Goal: Task Accomplishment & Management: Complete application form

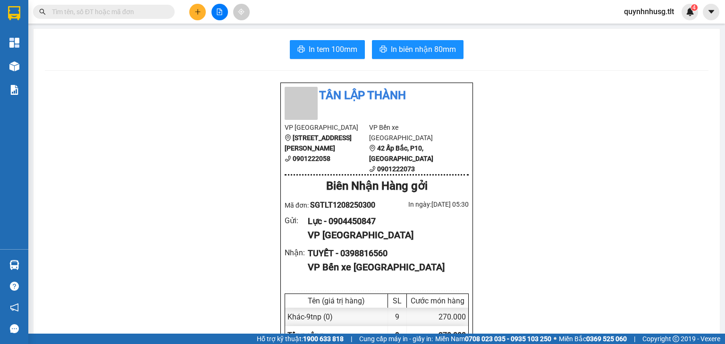
click at [125, 12] on input "text" at bounding box center [107, 12] width 111 height 10
click at [125, 11] on input "text" at bounding box center [107, 12] width 111 height 10
paste input "0347108101"
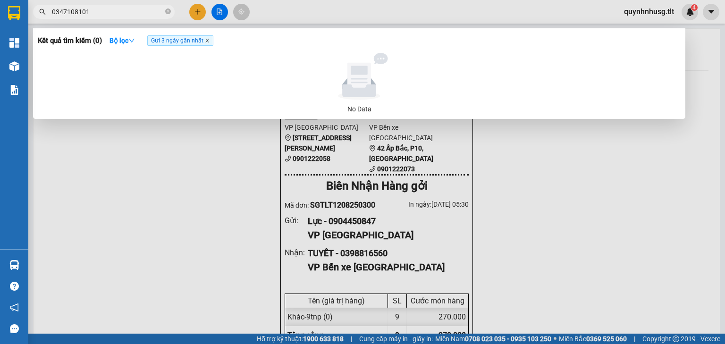
drag, startPoint x: 210, startPoint y: 42, endPoint x: 265, endPoint y: 47, distance: 55.9
click at [209, 42] on icon "close" at bounding box center [207, 40] width 5 height 5
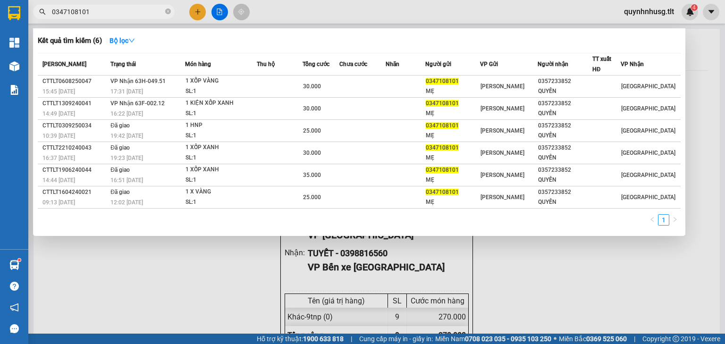
click at [115, 6] on span "0347108101" at bounding box center [104, 12] width 142 height 14
click at [115, 7] on input "0347108101" at bounding box center [107, 12] width 111 height 10
paste input "964947663"
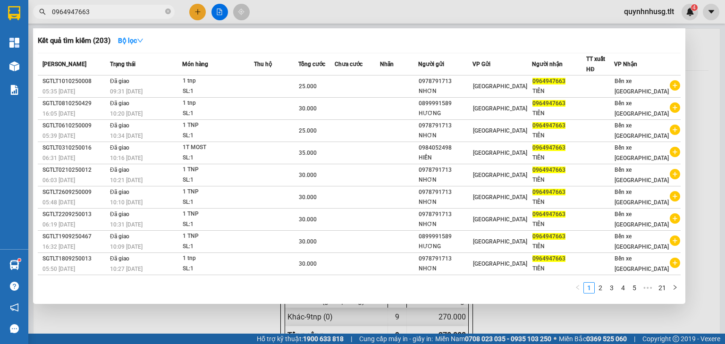
click at [108, 9] on input "0964947663" at bounding box center [107, 12] width 111 height 10
paste input "83855548"
type input "0983855548"
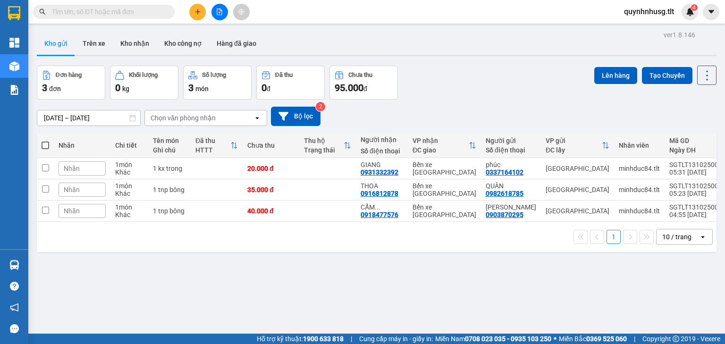
click at [42, 142] on span at bounding box center [46, 146] width 8 height 8
click at [45, 141] on input "checkbox" at bounding box center [45, 141] width 0 height 0
checkbox input "true"
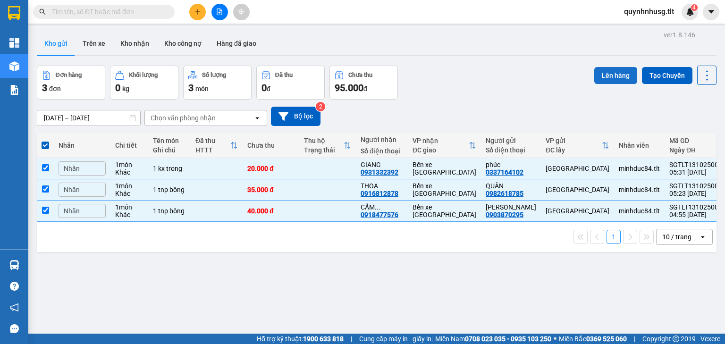
click at [602, 79] on button "Lên hàng" at bounding box center [615, 75] width 43 height 17
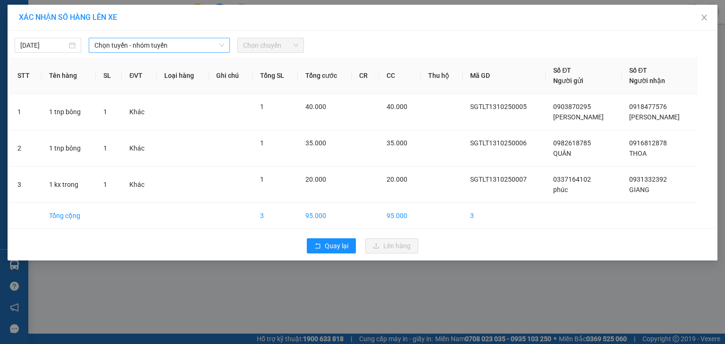
click at [200, 43] on span "Chọn tuyến - nhóm tuyến" at bounding box center [159, 45] width 130 height 14
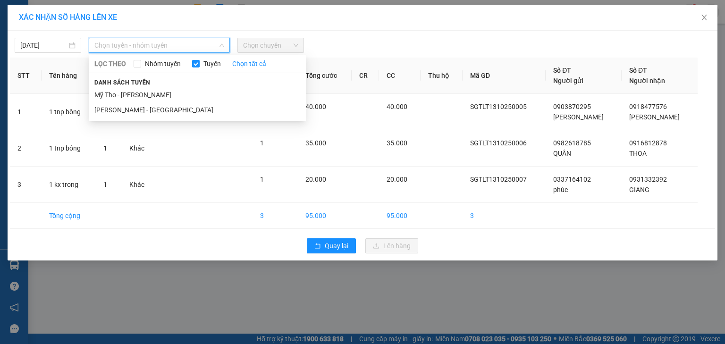
drag, startPoint x: 165, startPoint y: 107, endPoint x: 202, endPoint y: 88, distance: 41.4
click at [164, 107] on li "[PERSON_NAME] - [GEOGRAPHIC_DATA]" at bounding box center [197, 109] width 217 height 15
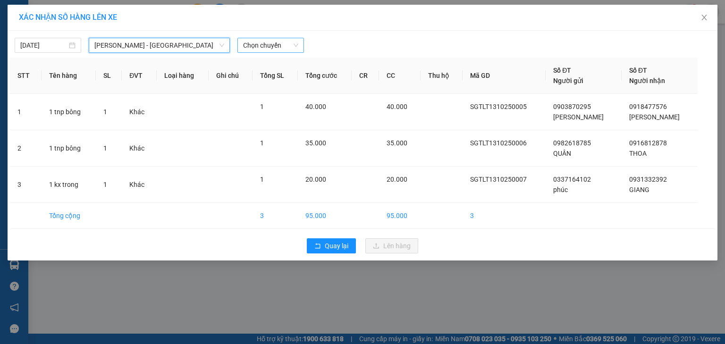
click at [271, 47] on span "Chọn chuyến" at bounding box center [270, 45] width 55 height 14
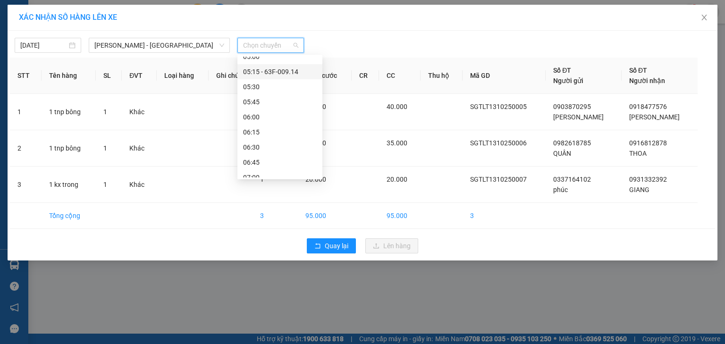
scroll to position [76, 0]
click at [252, 76] on div "05:30" at bounding box center [280, 79] width 74 height 10
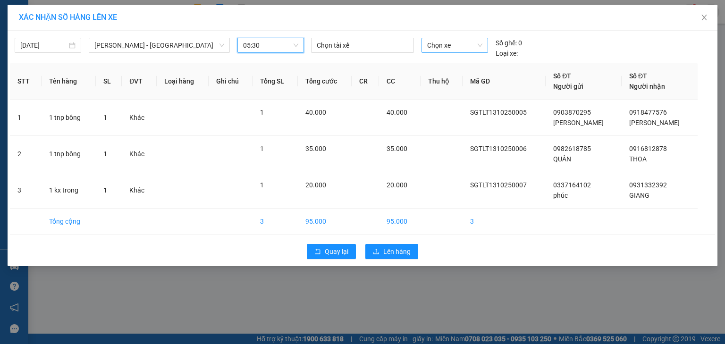
click at [454, 44] on span "Chọn xe" at bounding box center [454, 45] width 55 height 14
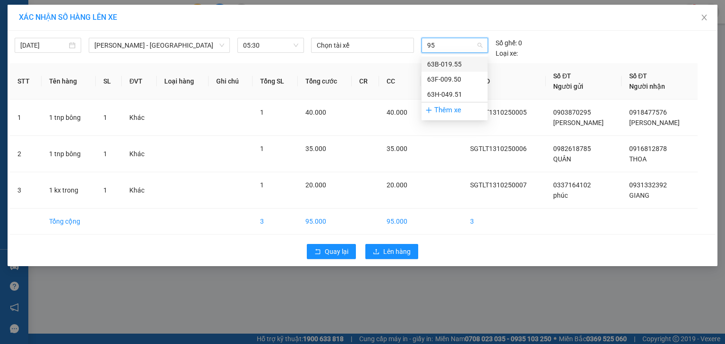
type input "950"
click at [459, 69] on div "63F-009.50" at bounding box center [454, 64] width 55 height 10
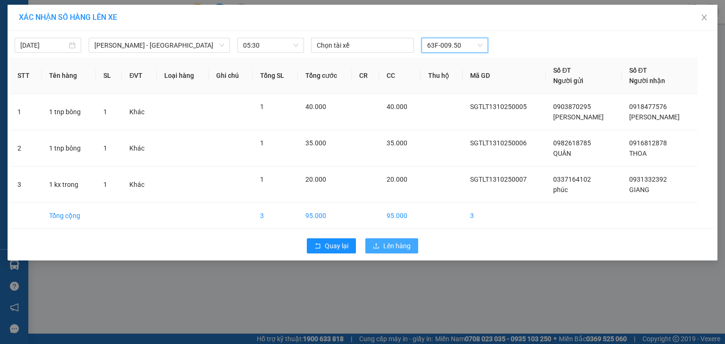
click at [391, 240] on button "Lên hàng" at bounding box center [391, 245] width 53 height 15
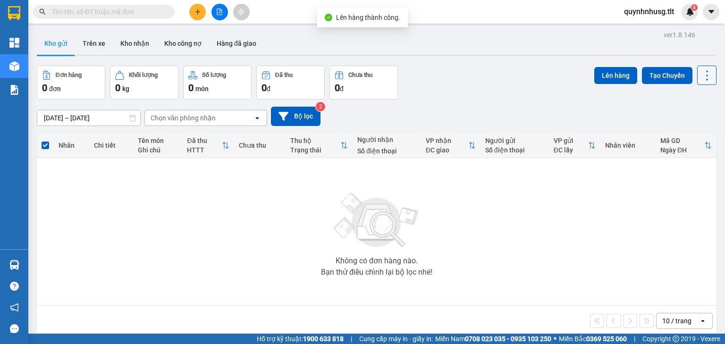
click at [704, 74] on icon at bounding box center [707, 75] width 13 height 13
click at [684, 134] on span "Làm mới" at bounding box center [688, 134] width 26 height 9
click at [702, 77] on icon at bounding box center [707, 75] width 13 height 13
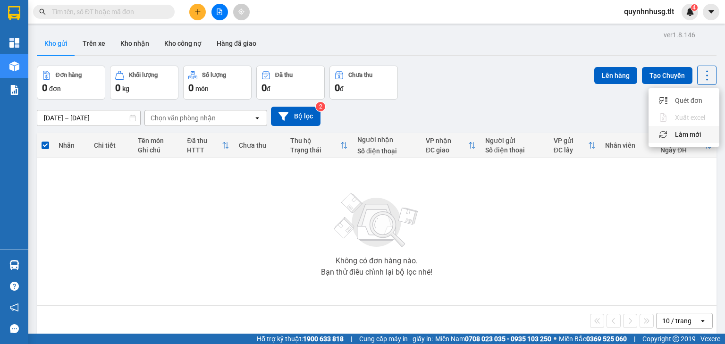
click at [684, 135] on span "Làm mới" at bounding box center [688, 134] width 26 height 9
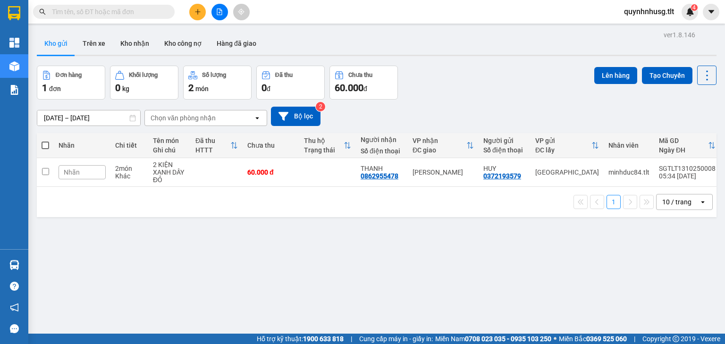
click at [42, 142] on span at bounding box center [46, 146] width 8 height 8
click at [45, 141] on input "checkbox" at bounding box center [45, 141] width 0 height 0
checkbox input "true"
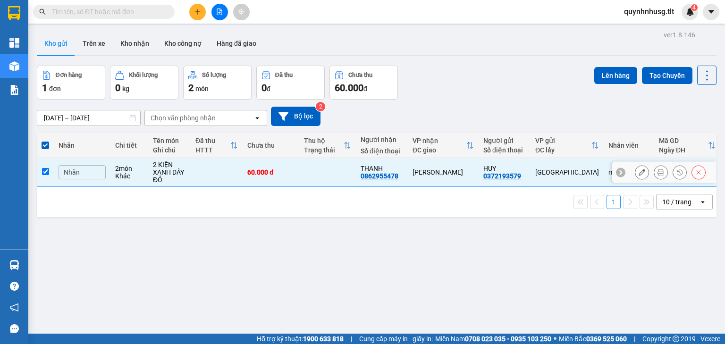
click at [639, 173] on icon at bounding box center [642, 172] width 7 height 7
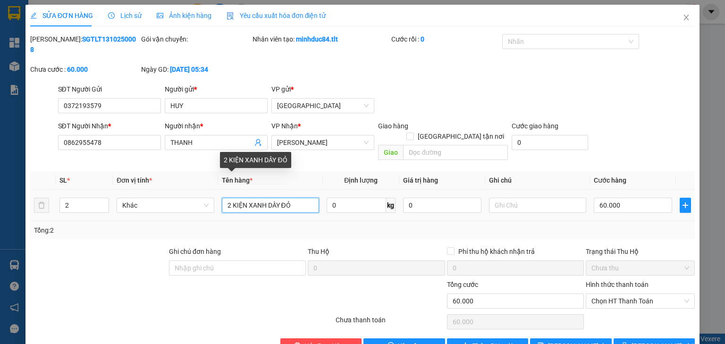
drag, startPoint x: 275, startPoint y: 180, endPoint x: 228, endPoint y: 184, distance: 47.4
click at [229, 198] on input "2 KIỆN XANH DÂY ĐỎ" at bounding box center [270, 205] width 97 height 15
type input "2"
type input "2K LÁ CHUỐI"
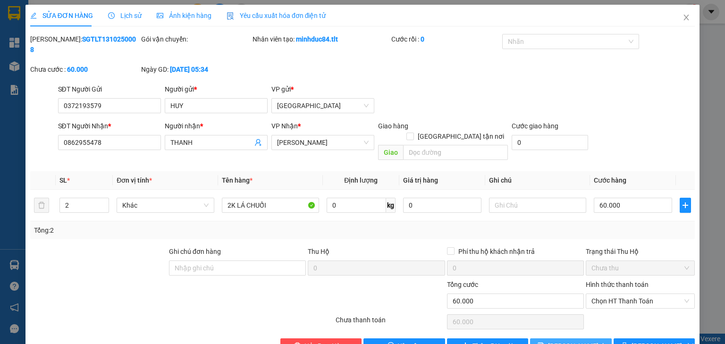
click at [577, 341] on span "[PERSON_NAME] thay đổi" at bounding box center [586, 346] width 76 height 10
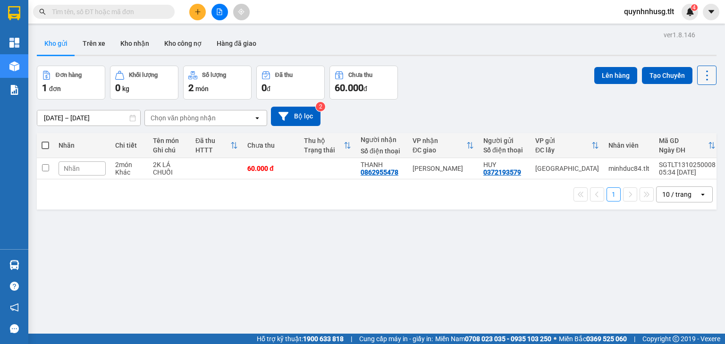
click at [702, 74] on icon at bounding box center [707, 75] width 13 height 13
click at [684, 130] on span "Làm mới" at bounding box center [688, 134] width 26 height 9
click at [46, 144] on span at bounding box center [46, 146] width 8 height 8
click at [45, 141] on input "checkbox" at bounding box center [45, 141] width 0 height 0
checkbox input "true"
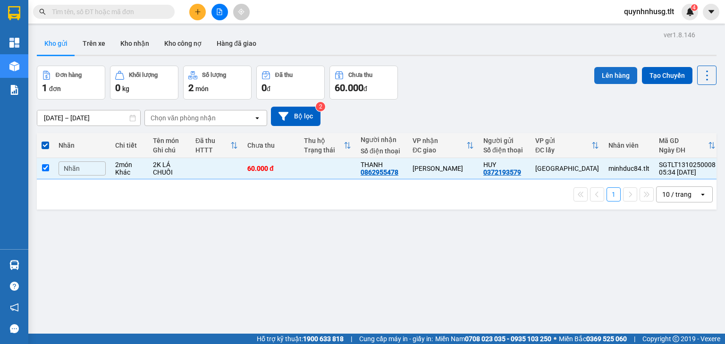
click at [602, 78] on button "Lên hàng" at bounding box center [615, 75] width 43 height 17
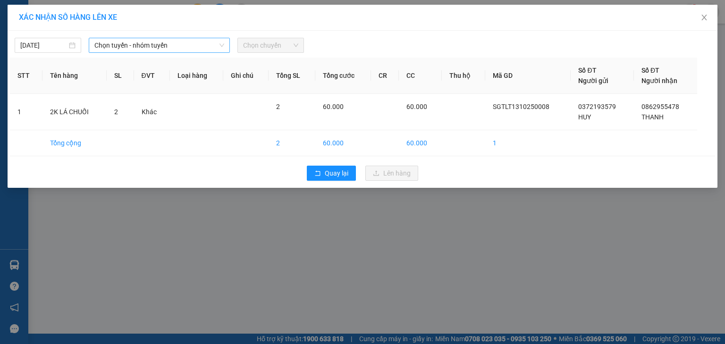
click at [192, 47] on span "Chọn tuyến - nhóm tuyến" at bounding box center [159, 45] width 130 height 14
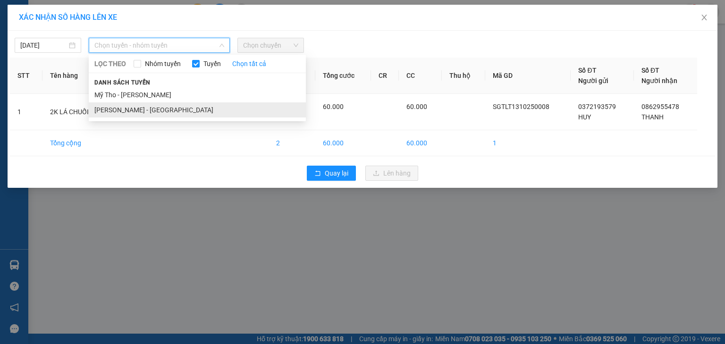
click at [145, 105] on li "[PERSON_NAME] - [GEOGRAPHIC_DATA]" at bounding box center [197, 109] width 217 height 15
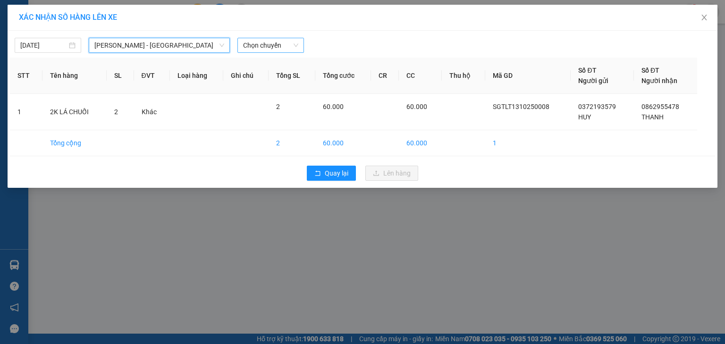
click at [258, 46] on span "Chọn chuyến" at bounding box center [270, 45] width 55 height 14
type input "950"
type input "[DATE]"
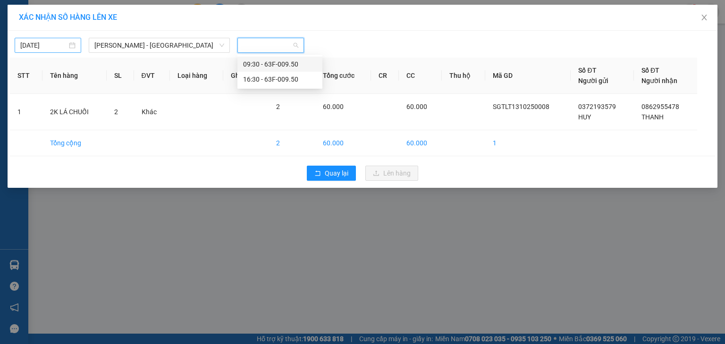
click at [43, 45] on input "[DATE]" at bounding box center [43, 45] width 47 height 10
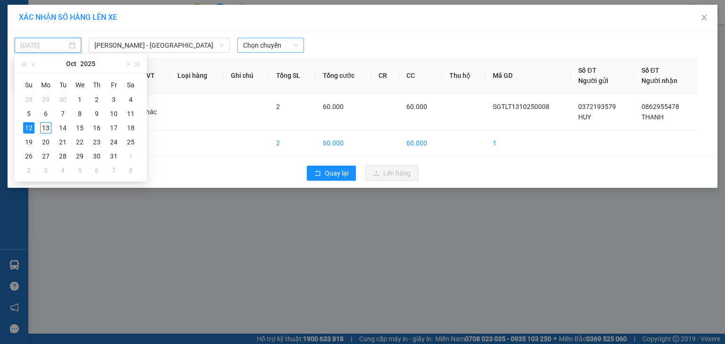
click at [45, 125] on div "13" at bounding box center [45, 127] width 11 height 11
type input "[DATE]"
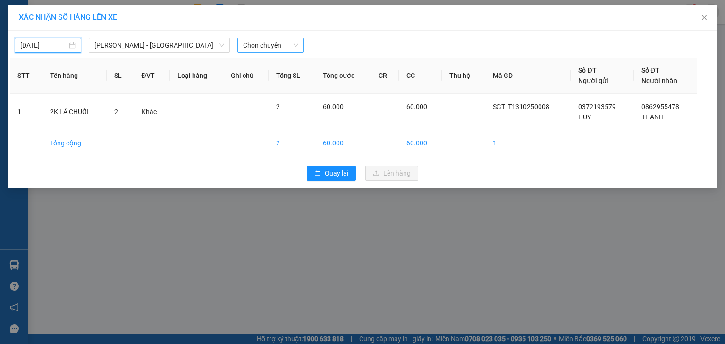
click at [280, 43] on span "Chọn chuyến" at bounding box center [270, 45] width 55 height 14
type input "950"
click at [305, 62] on div "05:30 - 63F-009.50" at bounding box center [280, 64] width 74 height 10
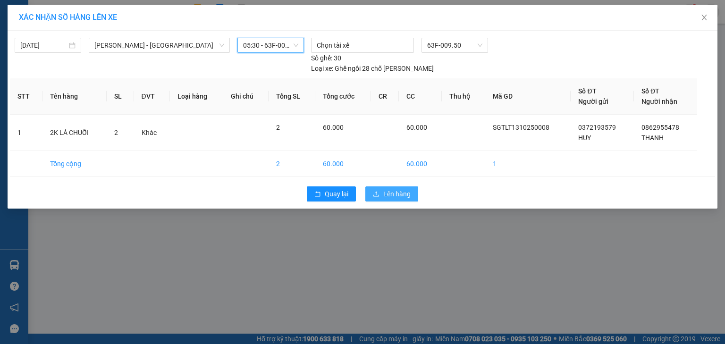
click at [386, 189] on span "Lên hàng" at bounding box center [396, 194] width 27 height 10
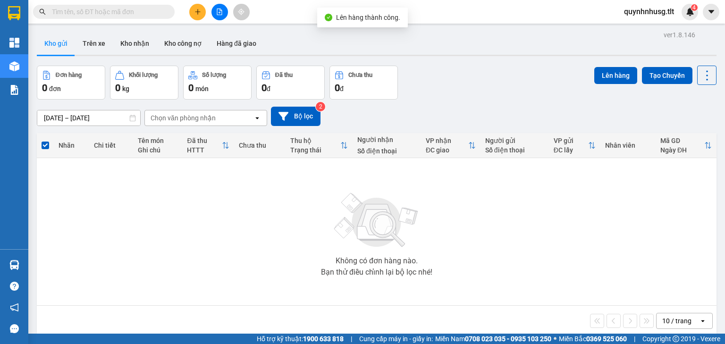
click at [227, 12] on button at bounding box center [219, 12] width 17 height 17
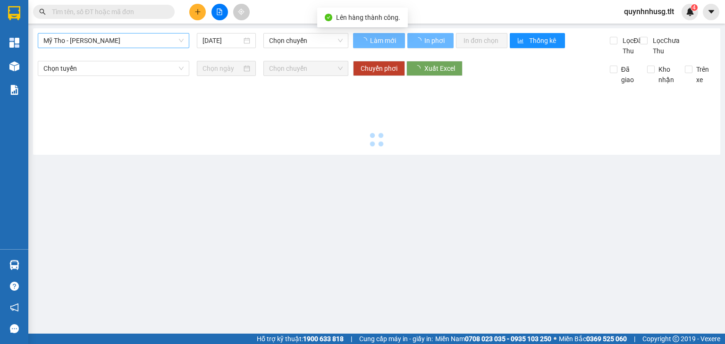
type input "[DATE]"
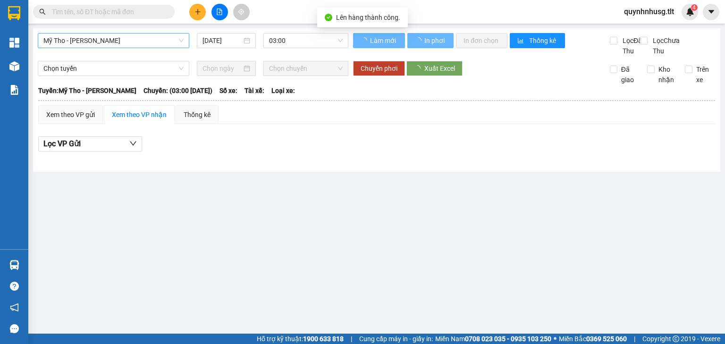
click at [136, 42] on span "Mỹ Tho - [PERSON_NAME]" at bounding box center [113, 41] width 140 height 14
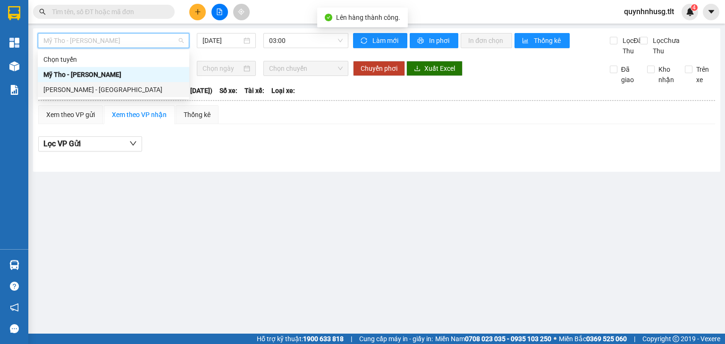
drag, startPoint x: 113, startPoint y: 88, endPoint x: 149, endPoint y: 73, distance: 38.7
click at [113, 87] on div "[PERSON_NAME] - [GEOGRAPHIC_DATA]" at bounding box center [113, 90] width 140 height 10
type input "[DATE]"
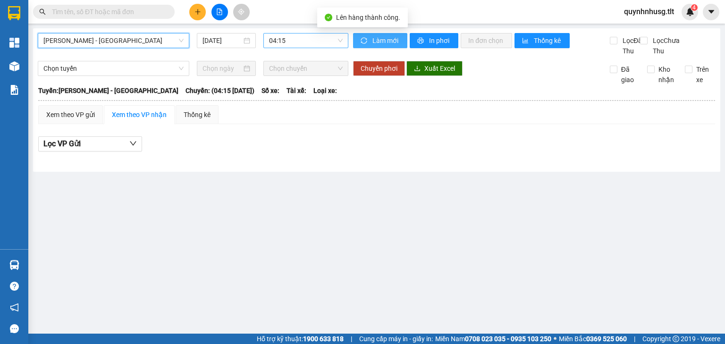
drag, startPoint x: 382, startPoint y: 36, endPoint x: 329, endPoint y: 36, distance: 53.3
click at [376, 36] on span "Làm mới" at bounding box center [385, 40] width 27 height 10
click at [327, 35] on span "04:15" at bounding box center [306, 41] width 74 height 14
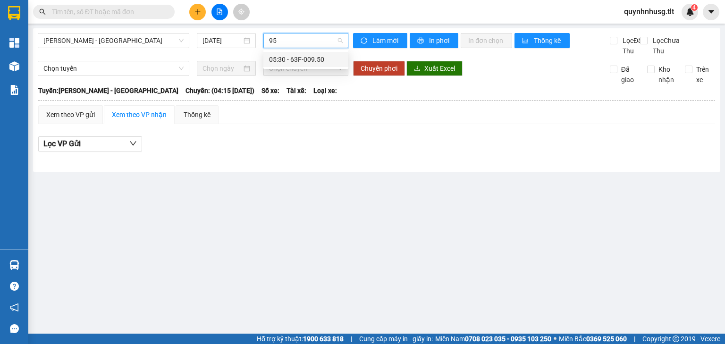
type input "950"
click at [315, 55] on div "05:30 - 63F-009.50" at bounding box center [306, 59] width 74 height 10
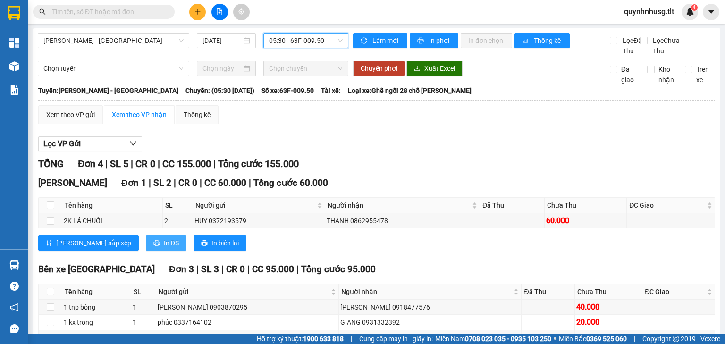
click at [146, 245] on button "In DS" at bounding box center [166, 243] width 41 height 15
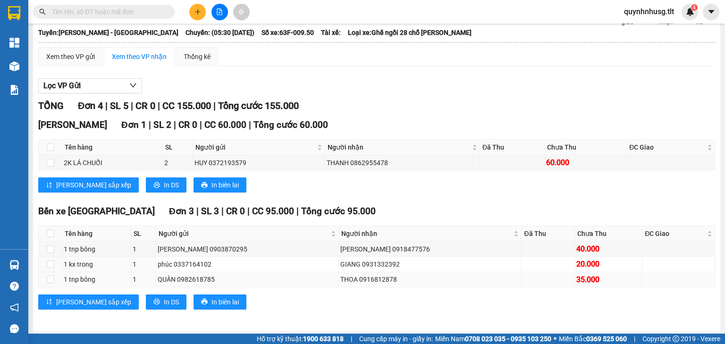
scroll to position [69, 0]
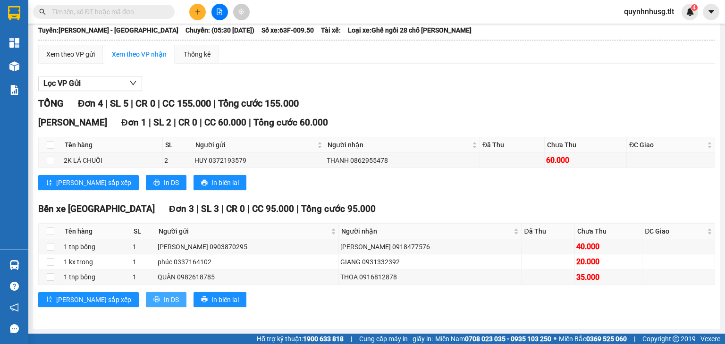
click at [164, 296] on span "In DS" at bounding box center [171, 300] width 15 height 10
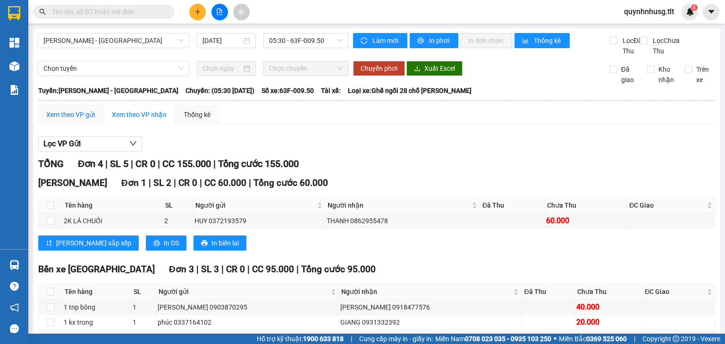
click at [66, 120] on div "Xem theo VP gửi" at bounding box center [70, 115] width 49 height 10
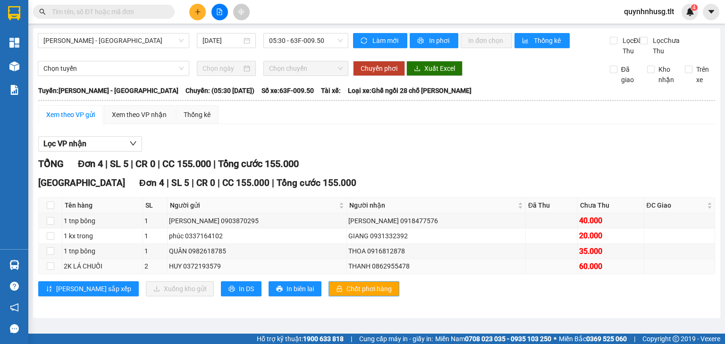
drag, startPoint x: 320, startPoint y: 294, endPoint x: 245, endPoint y: 276, distance: 76.6
click at [347, 294] on span "Chốt phơi hàng" at bounding box center [369, 289] width 45 height 10
drag, startPoint x: 135, startPoint y: 124, endPoint x: 93, endPoint y: 124, distance: 41.1
click at [134, 120] on div "Xem theo VP nhận" at bounding box center [139, 115] width 55 height 10
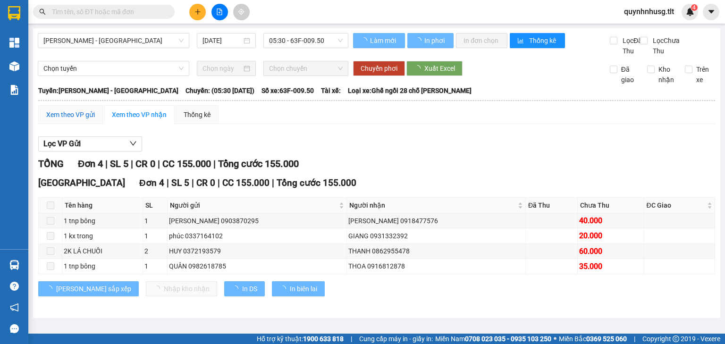
click at [66, 120] on div "Xem theo VP gửi" at bounding box center [70, 115] width 49 height 10
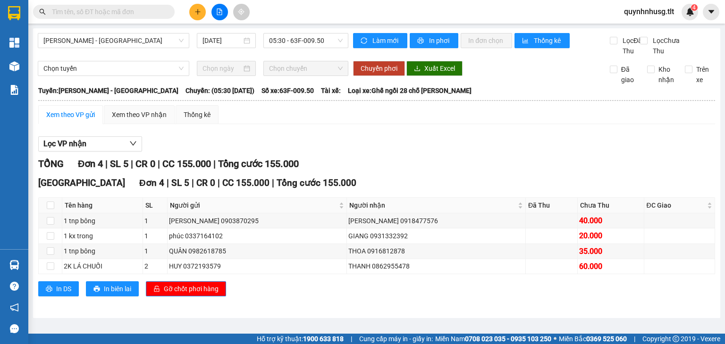
click at [412, 152] on div "Lọc VP nhận" at bounding box center [376, 144] width 677 height 16
click at [531, 152] on div at bounding box center [376, 152] width 677 height 0
click at [495, 308] on div "TỔNG Đơn 4 | SL 5 | CR 0 | CC 155.000 | Tổng cước 155.000 [GEOGRAPHIC_DATA] 4 |…" at bounding box center [376, 233] width 677 height 152
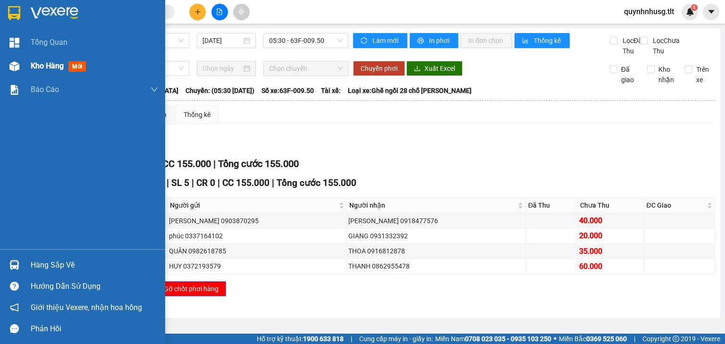
click at [24, 64] on div "Kho hàng mới" at bounding box center [82, 66] width 165 height 24
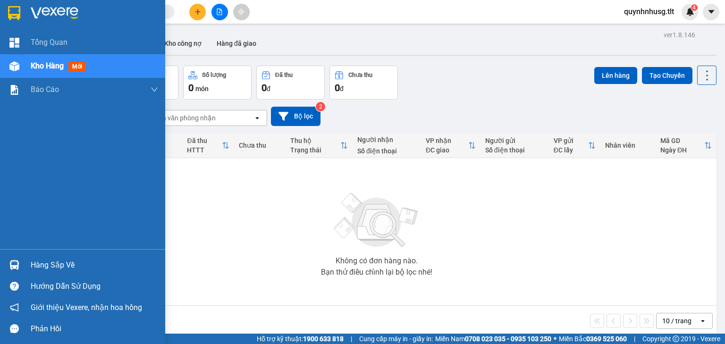
click at [21, 263] on div at bounding box center [14, 265] width 17 height 17
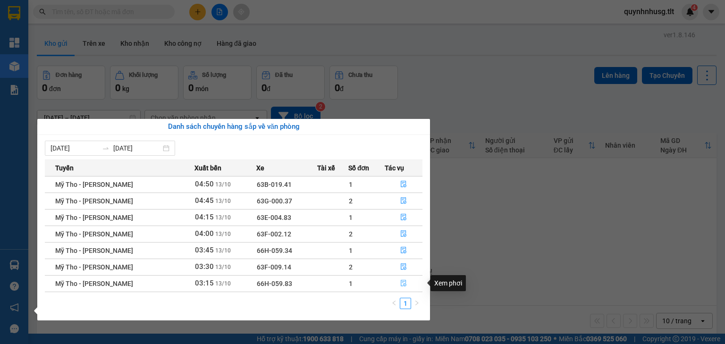
click at [406, 283] on button "button" at bounding box center [403, 283] width 37 height 15
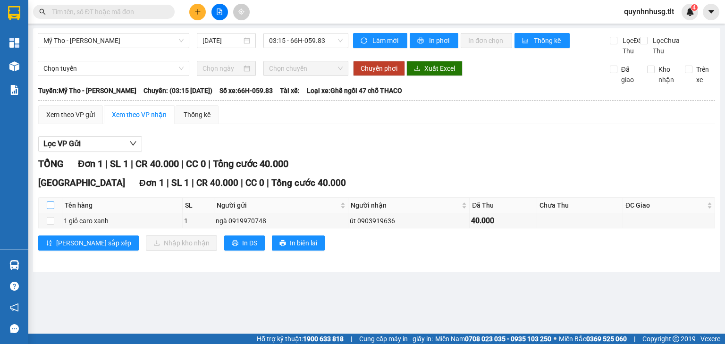
click at [49, 209] on input "checkbox" at bounding box center [51, 206] width 8 height 8
checkbox input "true"
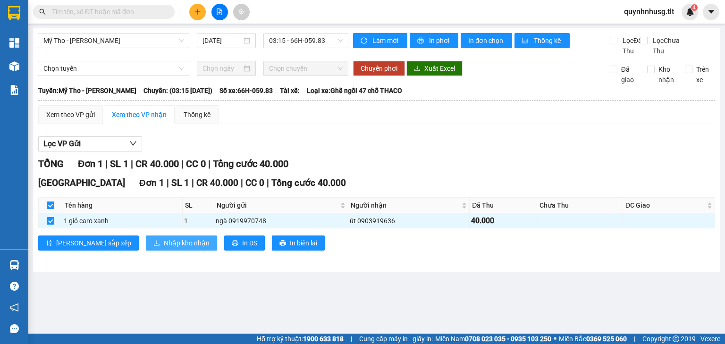
click at [166, 248] on span "Nhập kho nhận" at bounding box center [187, 243] width 46 height 10
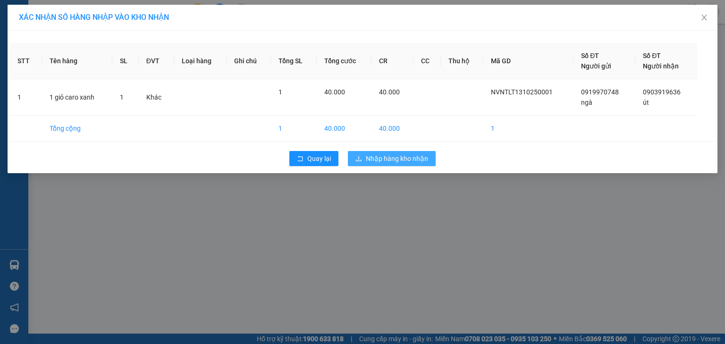
click at [422, 163] on span "Nhập hàng kho nhận" at bounding box center [397, 158] width 62 height 10
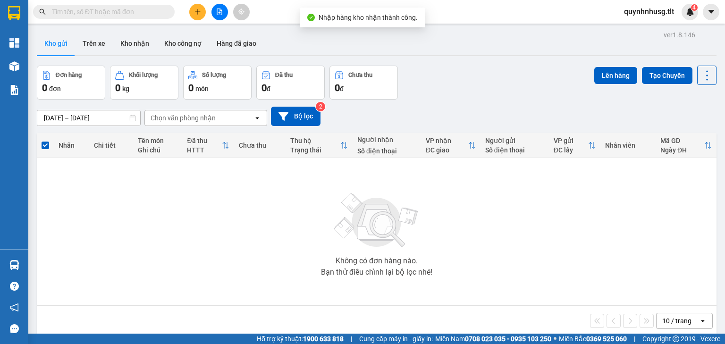
click at [151, 13] on input "text" at bounding box center [107, 12] width 111 height 10
click at [151, 12] on input "text" at bounding box center [107, 12] width 111 height 10
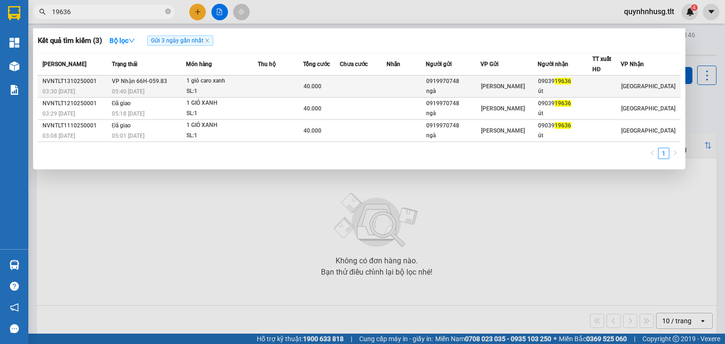
type input "19636"
click at [196, 76] on div "1 giỏ caro xanh" at bounding box center [221, 81] width 71 height 10
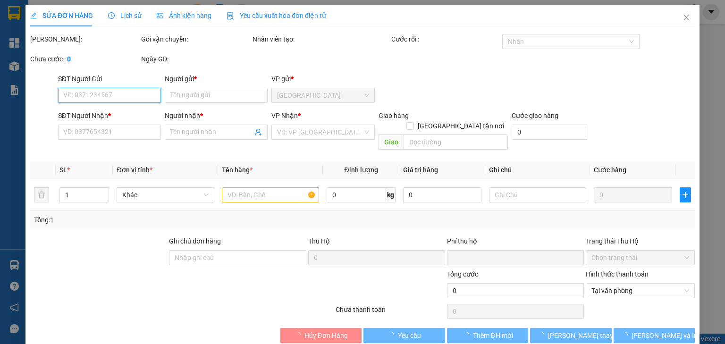
type input "0919970748"
type input "ngà"
type input "0903919636"
type input "út"
type input "0"
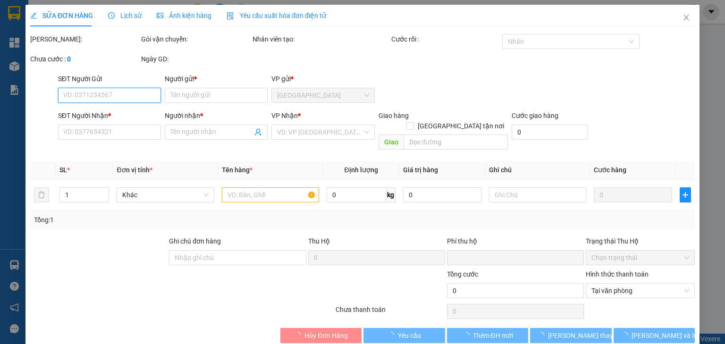
type input "40.000"
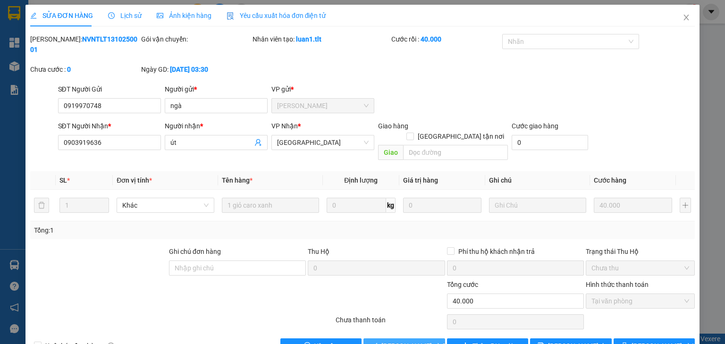
click at [404, 341] on span "[PERSON_NAME] và Giao hàng" at bounding box center [426, 346] width 91 height 10
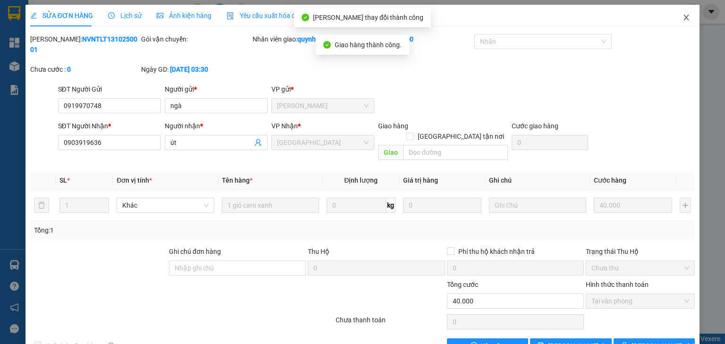
click at [684, 19] on icon "close" at bounding box center [687, 18] width 8 height 8
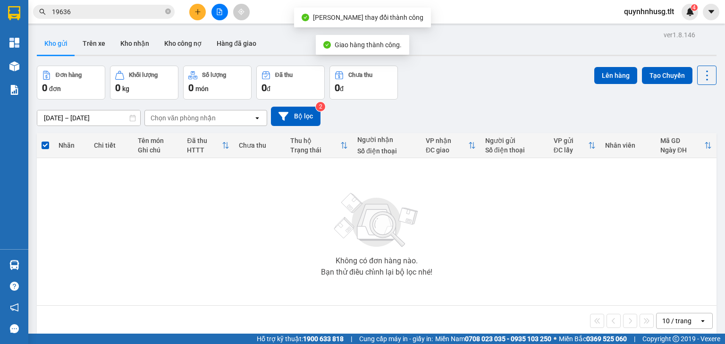
click at [139, 10] on input "19636" at bounding box center [107, 12] width 111 height 10
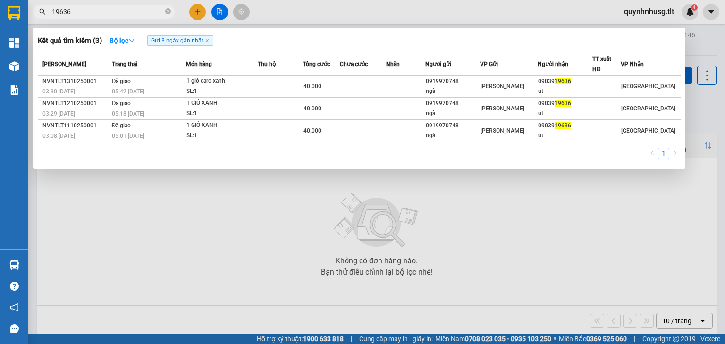
click at [193, 15] on div at bounding box center [362, 172] width 725 height 344
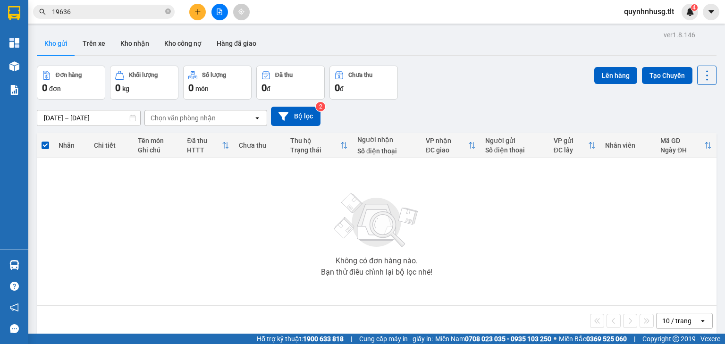
click at [191, 12] on button at bounding box center [197, 12] width 17 height 17
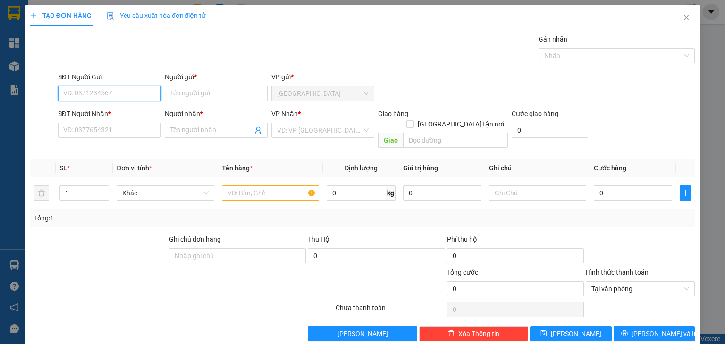
click at [122, 94] on input "SĐT Người Gửi" at bounding box center [109, 93] width 103 height 15
click at [247, 186] on input "text" at bounding box center [270, 193] width 97 height 15
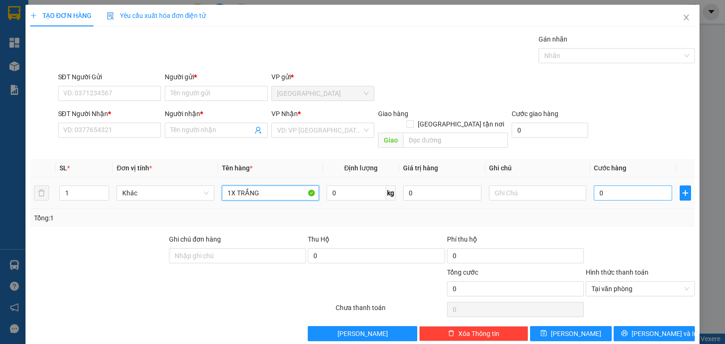
type input "1X TRẮNG"
click at [624, 186] on input "0" at bounding box center [633, 193] width 78 height 15
type input "2"
type input "25"
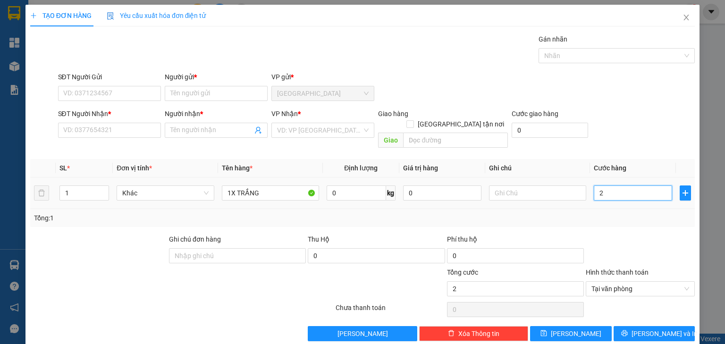
type input "25"
type input "250"
type input "2.509"
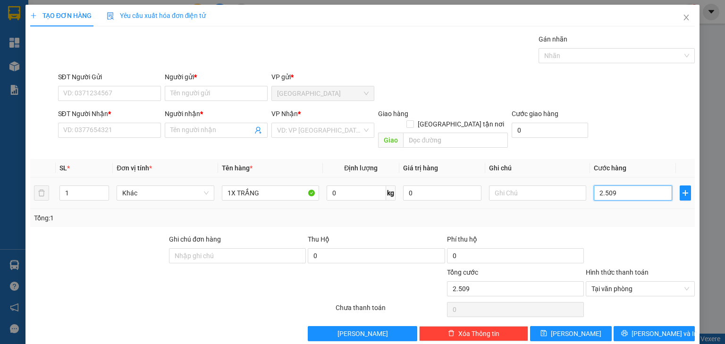
type input "25.093"
drag, startPoint x: 624, startPoint y: 181, endPoint x: 499, endPoint y: 189, distance: 125.8
click at [499, 189] on tr "1 Khác 1X TRẮNG 0 kg 0 25.093" at bounding box center [362, 194] width 665 height 32
type input "0"
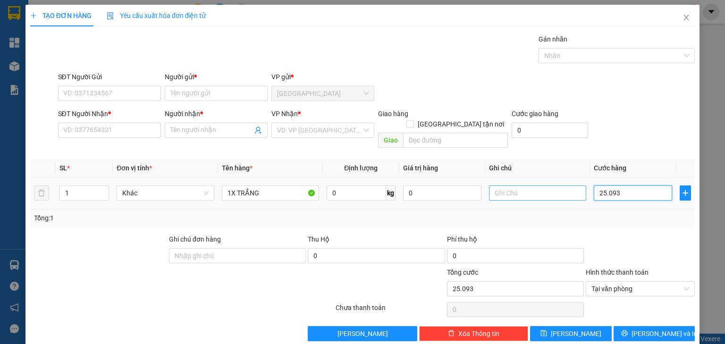
type input "0"
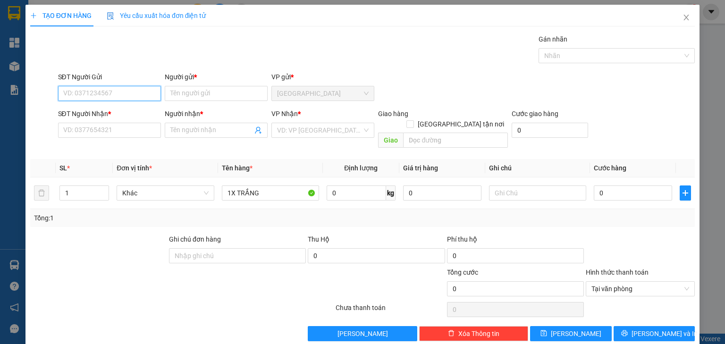
click at [64, 94] on input "SĐT Người Gửi" at bounding box center [109, 93] width 103 height 15
type input "0934876729"
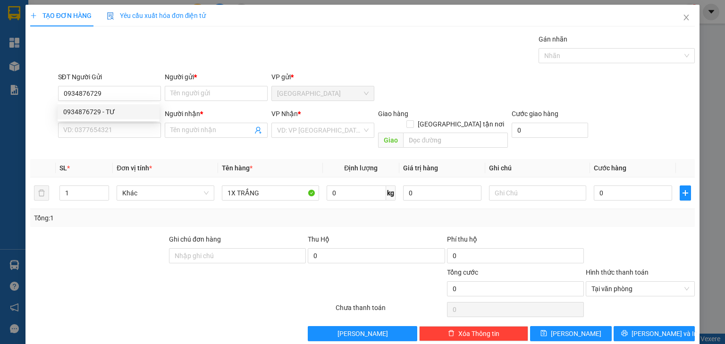
click at [102, 120] on div "0934876729 0934876729 - TƯ" at bounding box center [109, 111] width 102 height 19
click at [115, 98] on input "0934876729" at bounding box center [109, 93] width 103 height 15
click at [106, 113] on div "0934876729 - TƯ" at bounding box center [108, 112] width 91 height 10
type input "TƯ"
click at [88, 128] on input "SĐT Người Nhận *" at bounding box center [109, 130] width 103 height 15
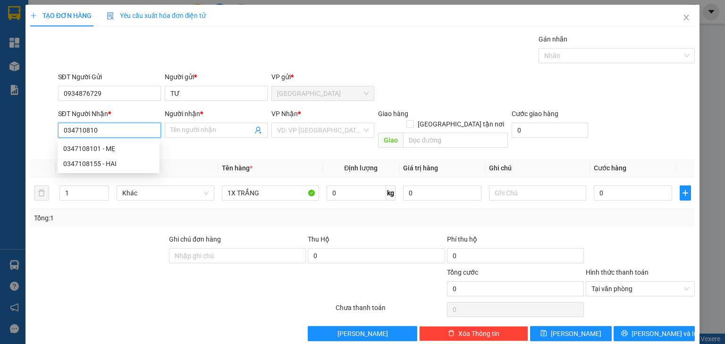
type input "0347108101"
drag, startPoint x: 115, startPoint y: 150, endPoint x: 256, endPoint y: 125, distance: 143.4
click at [115, 149] on div "0347108101 - MẸ" at bounding box center [108, 149] width 91 height 10
type input "MẸ"
type input "0347108101"
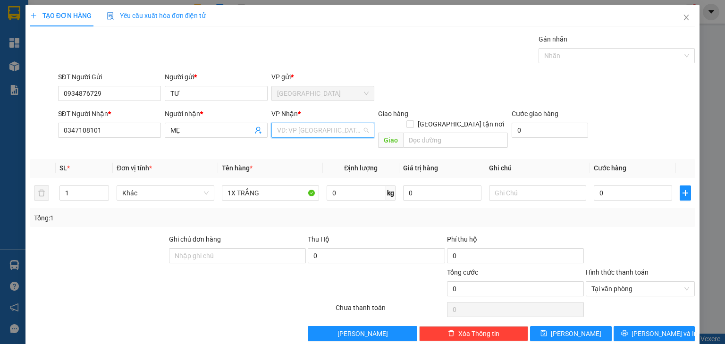
click at [330, 129] on input "search" at bounding box center [319, 130] width 85 height 14
drag, startPoint x: 113, startPoint y: 128, endPoint x: 0, endPoint y: 137, distance: 113.7
click at [0, 137] on div "TẠO ĐƠN HÀNG Yêu cầu xuất hóa đơn điện tử Transit Pickup Surcharge Ids Transit …" at bounding box center [362, 172] width 725 height 344
type input "3"
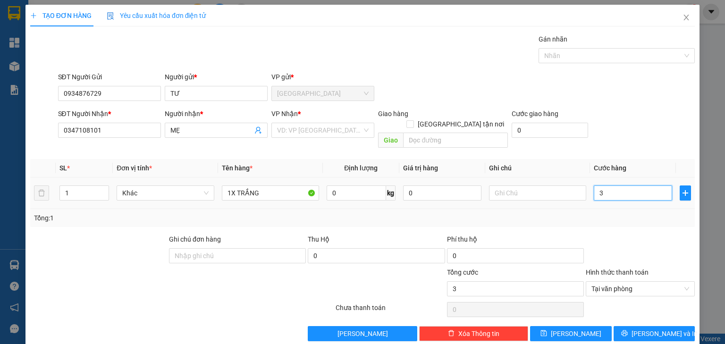
type input "30"
type input "30.000"
click at [305, 123] on input "search" at bounding box center [319, 130] width 85 height 14
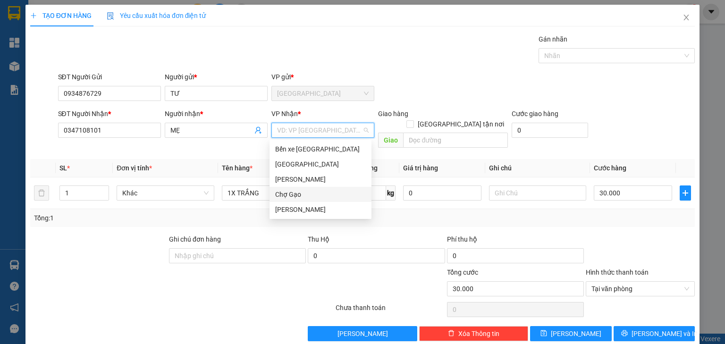
click at [291, 179] on div "[PERSON_NAME]" at bounding box center [320, 179] width 91 height 10
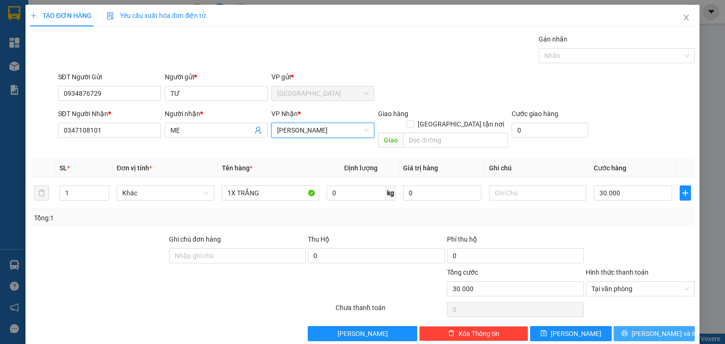
click at [645, 329] on span "[PERSON_NAME] và In" at bounding box center [665, 334] width 66 height 10
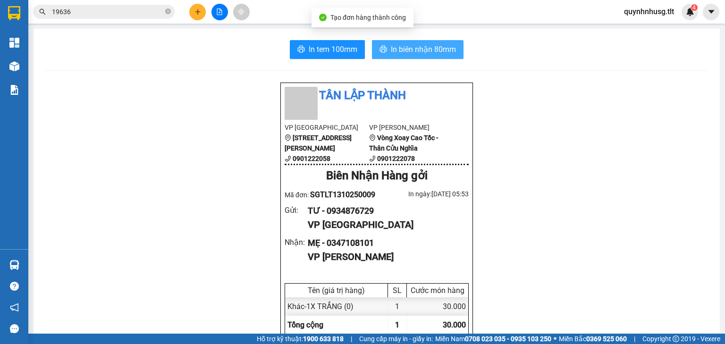
click at [429, 52] on span "In biên nhận 80mm" at bounding box center [423, 49] width 65 height 12
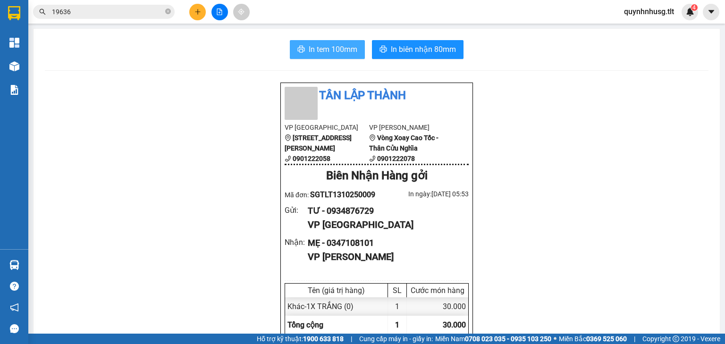
click at [351, 42] on button "In tem 100mm" at bounding box center [327, 49] width 75 height 19
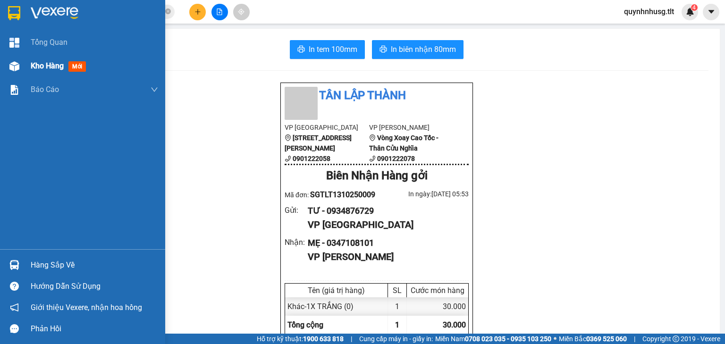
click at [33, 69] on span "Kho hàng" at bounding box center [47, 65] width 33 height 9
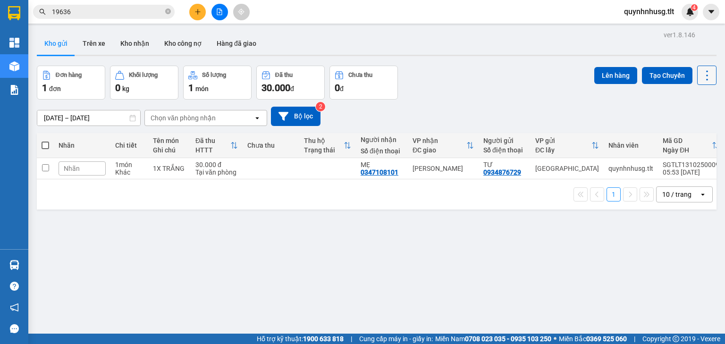
click at [701, 77] on icon at bounding box center [707, 75] width 13 height 13
click at [682, 135] on span "Làm mới" at bounding box center [688, 134] width 26 height 9
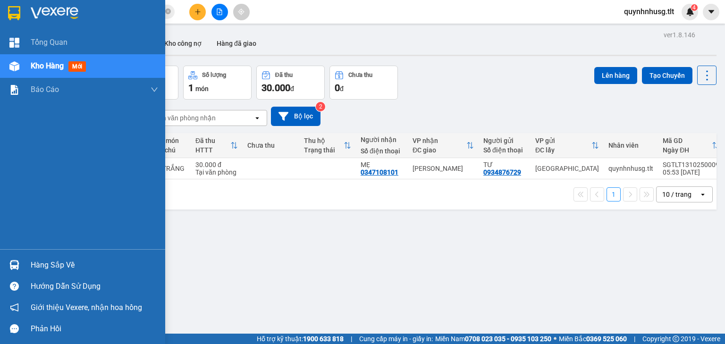
click at [13, 264] on img at bounding box center [14, 265] width 10 height 10
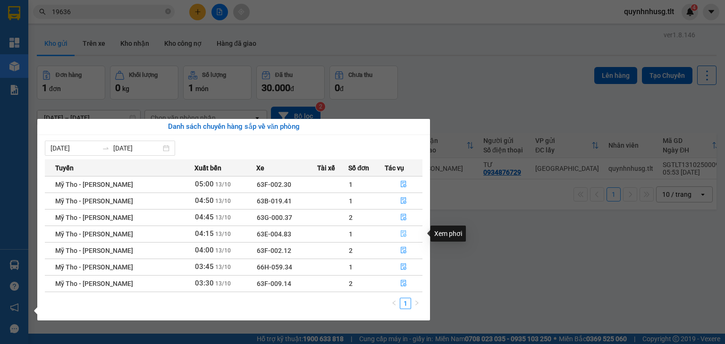
click at [401, 234] on icon "file-done" at bounding box center [403, 233] width 7 height 7
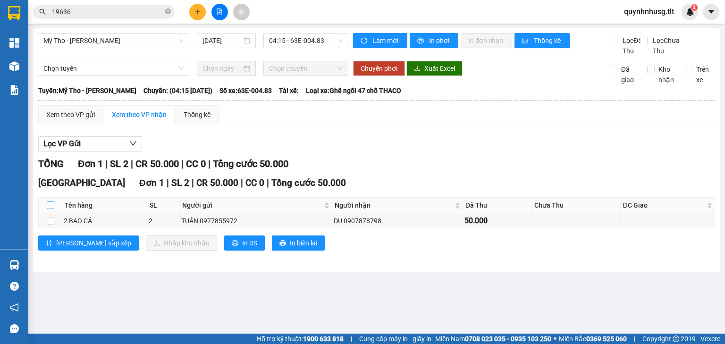
click at [49, 209] on input "checkbox" at bounding box center [51, 206] width 8 height 8
checkbox input "true"
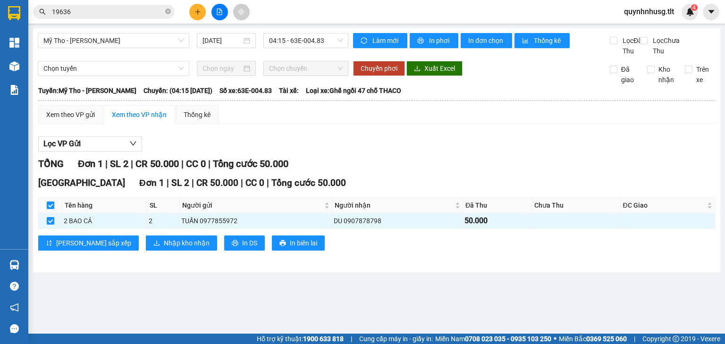
click at [127, 258] on div "[GEOGRAPHIC_DATA] Đơn 1 | SL 2 | CR 50.000 | CC 0 | Tổng cước 50.000 Tên hàng S…" at bounding box center [376, 217] width 677 height 82
click at [164, 248] on span "Nhập kho nhận" at bounding box center [187, 243] width 46 height 10
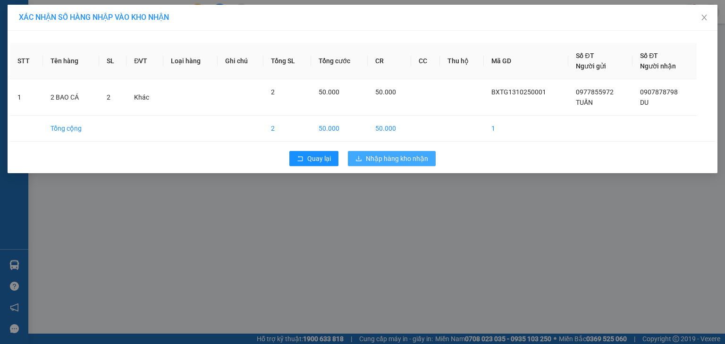
click at [414, 157] on span "Nhập hàng kho nhận" at bounding box center [397, 158] width 62 height 10
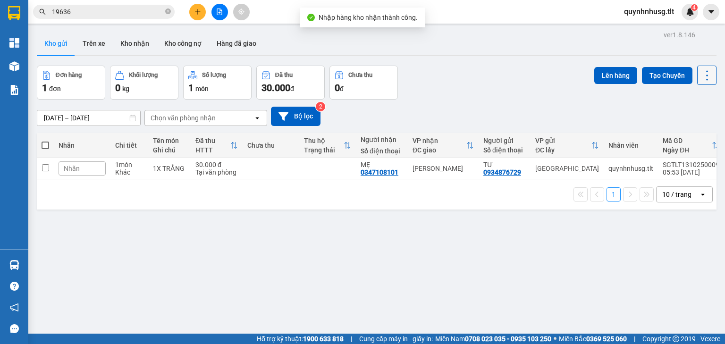
click at [706, 70] on icon at bounding box center [707, 75] width 13 height 13
click at [683, 132] on span "Làm mới" at bounding box center [688, 134] width 26 height 9
click at [670, 199] on div "10 / trang" at bounding box center [676, 194] width 29 height 9
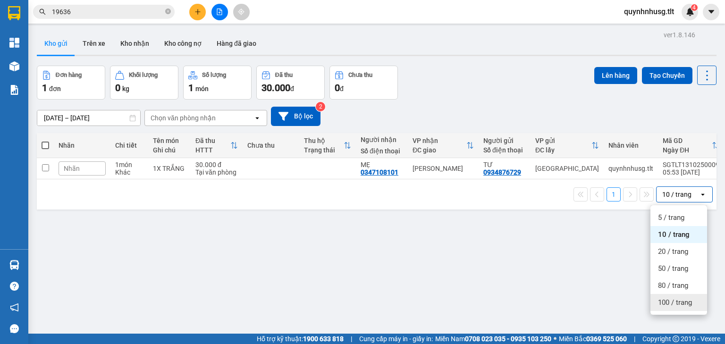
drag, startPoint x: 659, startPoint y: 301, endPoint x: 654, endPoint y: 302, distance: 5.4
click at [657, 301] on div "100 / trang" at bounding box center [679, 302] width 57 height 17
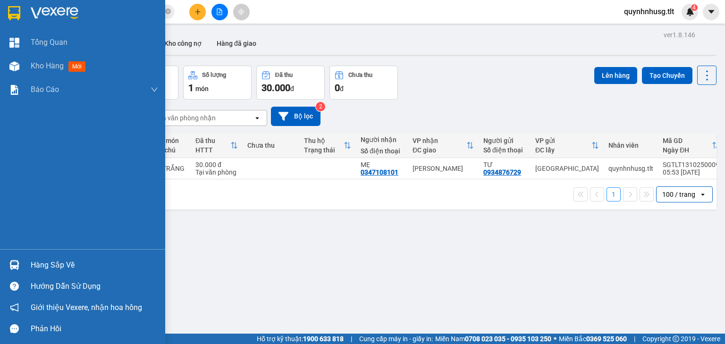
click at [42, 265] on div "Hàng sắp về" at bounding box center [94, 265] width 127 height 14
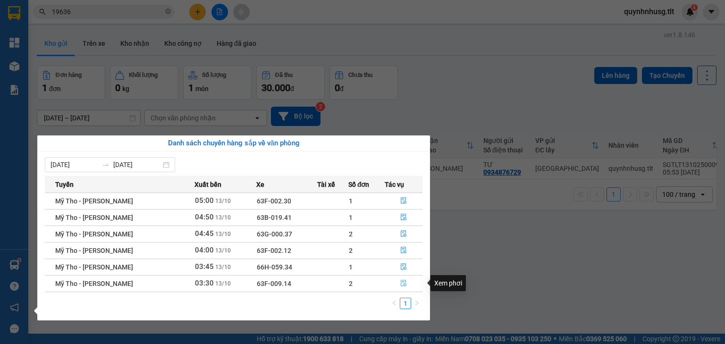
click at [396, 283] on button "button" at bounding box center [403, 283] width 37 height 15
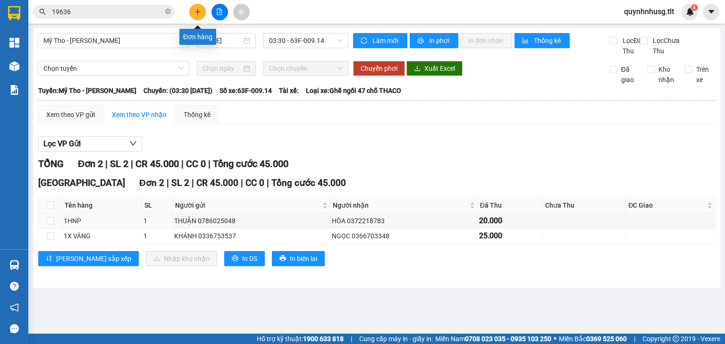
click at [201, 12] on icon "plus" at bounding box center [197, 11] width 7 height 7
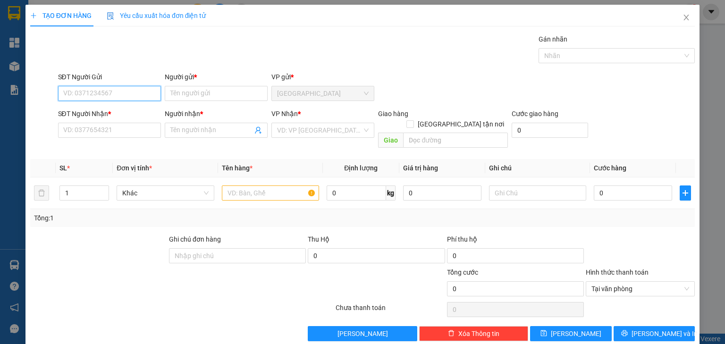
click at [108, 96] on input "SĐT Người Gửi" at bounding box center [109, 93] width 103 height 15
click at [106, 110] on div "0978791713 - NHƠN" at bounding box center [108, 112] width 91 height 10
type input "0978791713"
type input "NHƠN"
type input "0978791713"
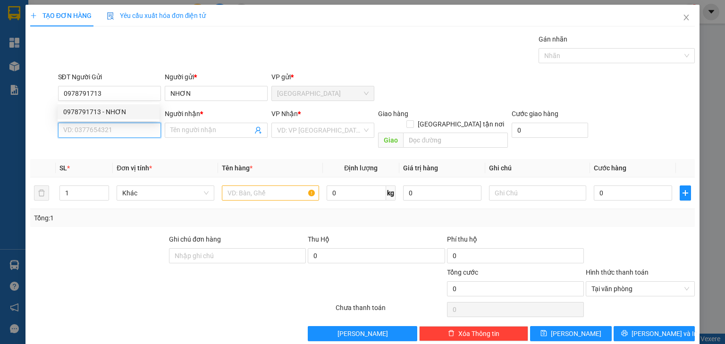
drag, startPoint x: 104, startPoint y: 128, endPoint x: 104, endPoint y: 144, distance: 15.1
click at [104, 128] on input "SĐT Người Nhận *" at bounding box center [109, 130] width 103 height 15
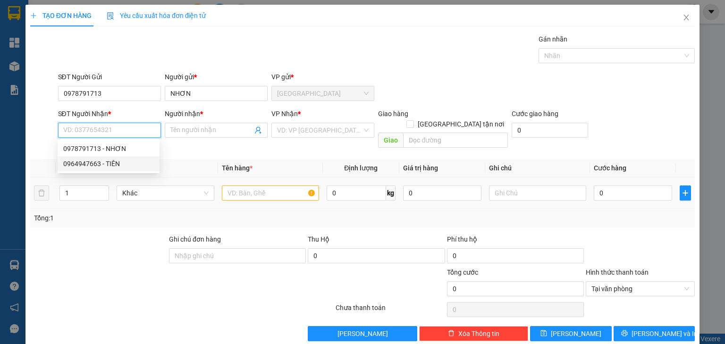
click at [105, 166] on div "0964947663 - TIÊN" at bounding box center [108, 164] width 91 height 10
type input "0964947663"
type input "TIÊN"
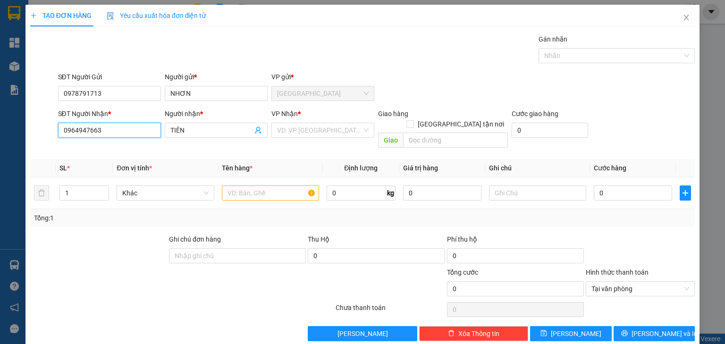
drag, startPoint x: 106, startPoint y: 127, endPoint x: 0, endPoint y: 138, distance: 106.8
click at [0, 138] on div "TẠO ĐƠN HÀNG Yêu cầu xuất hóa đơn điện tử Transit Pickup Surcharge Ids Transit …" at bounding box center [362, 172] width 725 height 344
click at [296, 127] on input "search" at bounding box center [319, 130] width 85 height 14
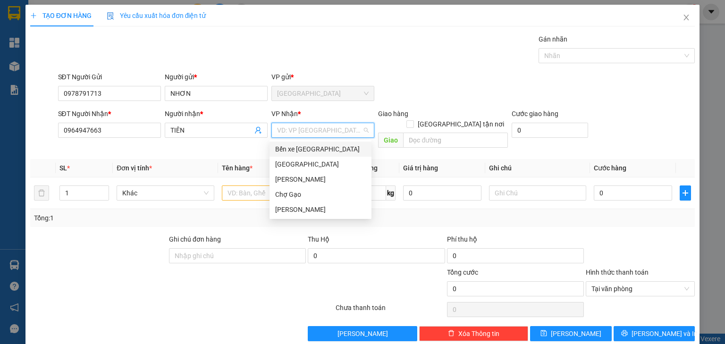
drag, startPoint x: 295, startPoint y: 148, endPoint x: 285, endPoint y: 164, distance: 19.3
click at [295, 148] on div "Bến xe [GEOGRAPHIC_DATA]" at bounding box center [320, 149] width 91 height 10
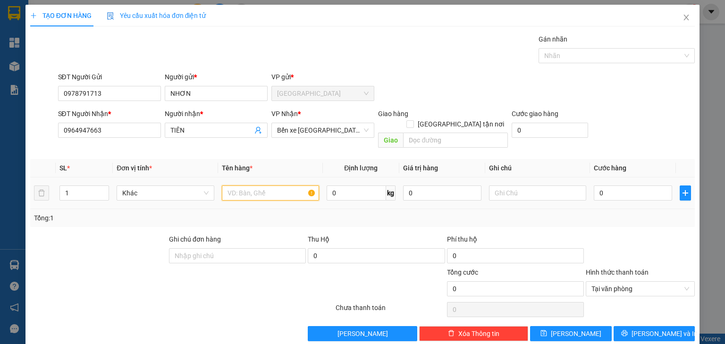
click at [255, 186] on input "text" at bounding box center [270, 193] width 97 height 15
type input "1TNP"
click at [623, 187] on input "0" at bounding box center [633, 193] width 78 height 15
type input "3"
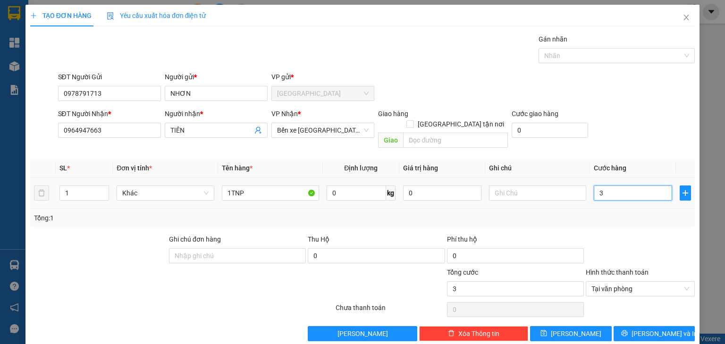
type input "30"
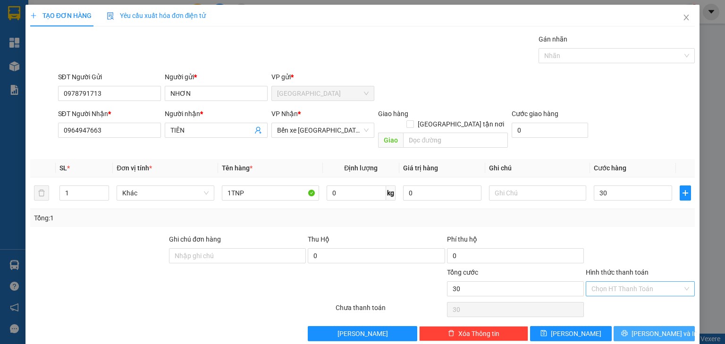
type input "30.000"
click at [659, 329] on span "[PERSON_NAME] và In" at bounding box center [665, 334] width 66 height 10
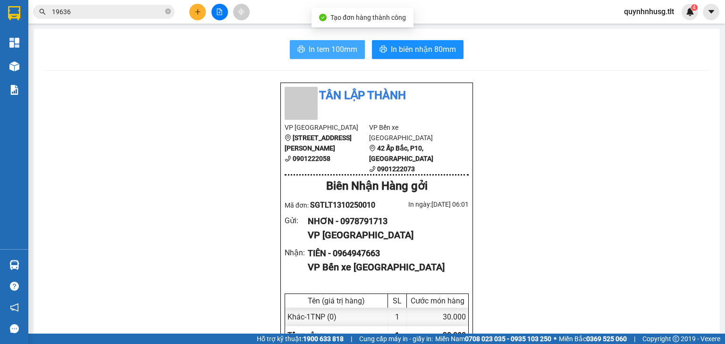
click at [332, 49] on span "In tem 100mm" at bounding box center [333, 49] width 49 height 12
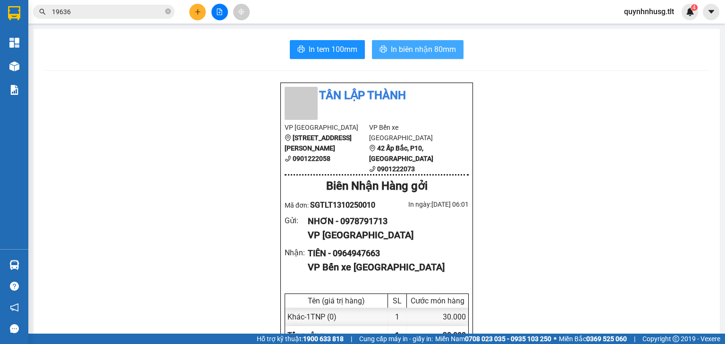
click at [385, 52] on button "In biên nhận 80mm" at bounding box center [418, 49] width 92 height 19
click at [195, 18] on button at bounding box center [197, 12] width 17 height 17
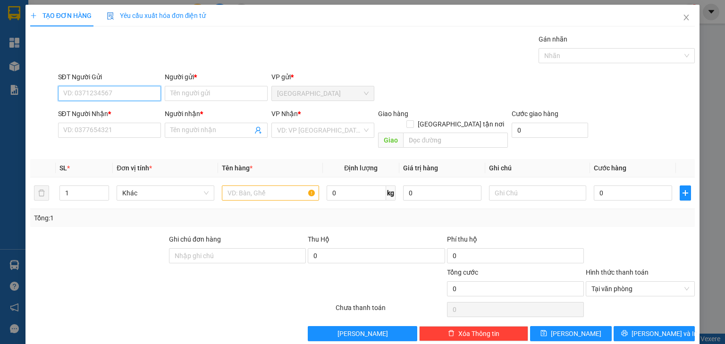
click at [98, 98] on input "SĐT Người Gửi" at bounding box center [109, 93] width 103 height 15
type input "0989606316"
click at [100, 117] on div "0989606316 - HUYỀN" at bounding box center [109, 111] width 102 height 15
type input "HUYỀN"
type input "0989606316"
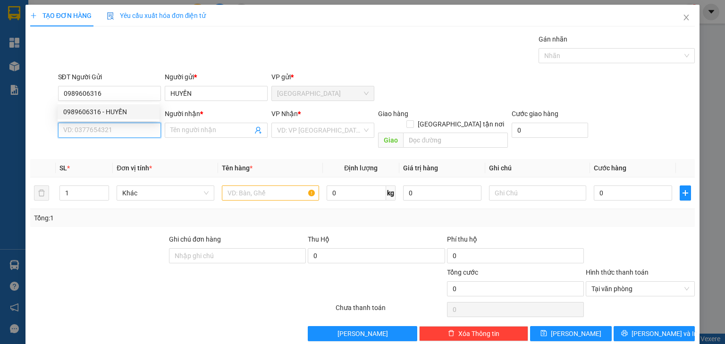
click at [94, 136] on input "SĐT Người Nhận *" at bounding box center [109, 130] width 103 height 15
type input "0983855548"
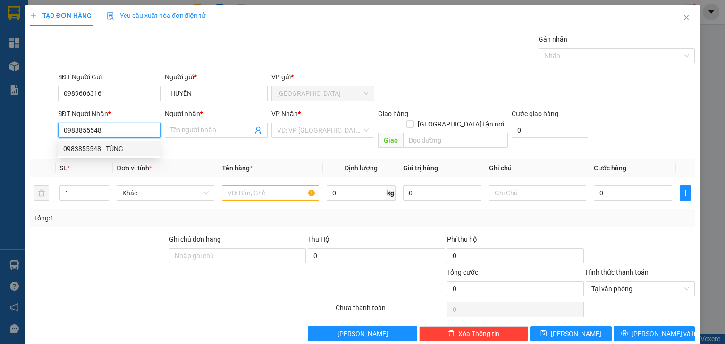
click at [104, 150] on div "0983855548 - TÙNG" at bounding box center [108, 149] width 91 height 10
type input "TÙNG"
type input "0983855548"
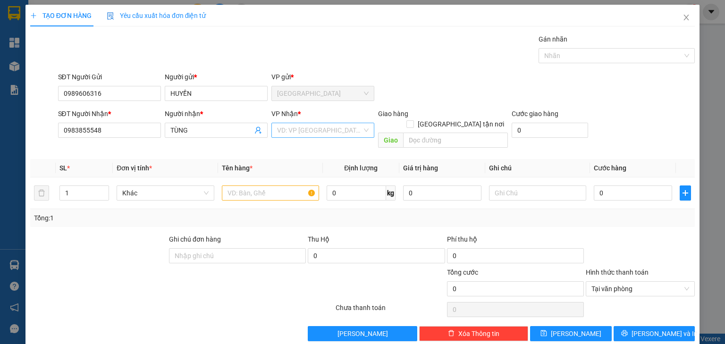
drag, startPoint x: 315, startPoint y: 130, endPoint x: 310, endPoint y: 137, distance: 8.8
click at [315, 131] on input "search" at bounding box center [319, 130] width 85 height 14
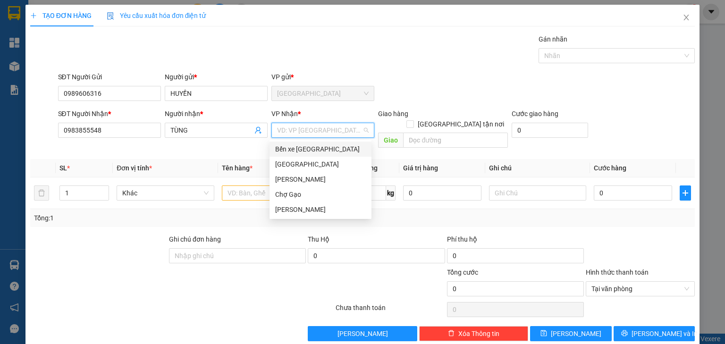
click at [313, 154] on div "Bến xe [GEOGRAPHIC_DATA]" at bounding box center [321, 149] width 102 height 15
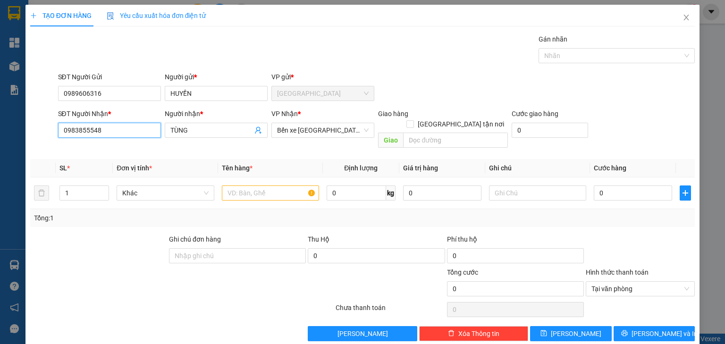
drag, startPoint x: 112, startPoint y: 130, endPoint x: 0, endPoint y: 152, distance: 113.9
click at [0, 152] on div "TẠO ĐƠN HÀNG Yêu cầu xuất hóa đơn điện tử Transit Pickup Surcharge Ids Transit …" at bounding box center [362, 172] width 725 height 344
click at [261, 186] on input "text" at bounding box center [270, 193] width 97 height 15
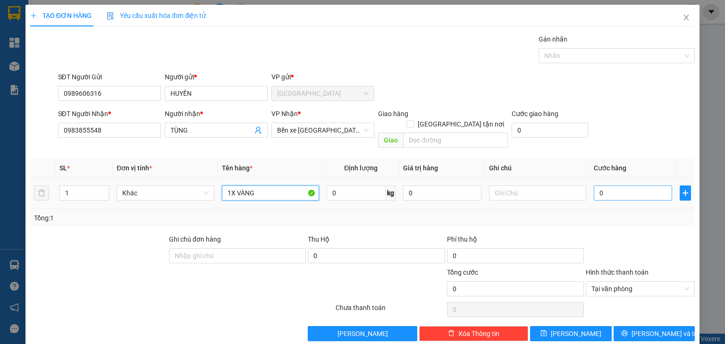
type input "1X VÀNG"
click at [607, 186] on input "0" at bounding box center [633, 193] width 78 height 15
type input "2"
type input "20"
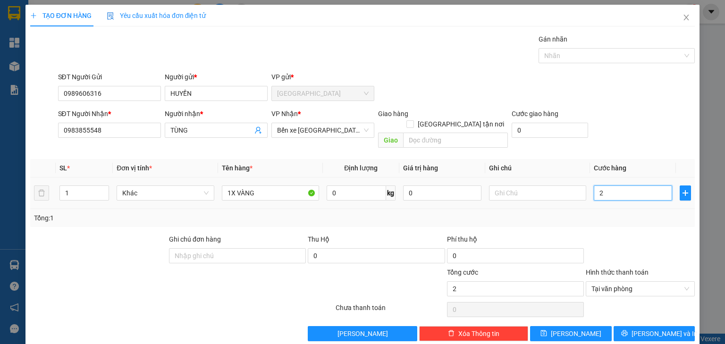
type input "20"
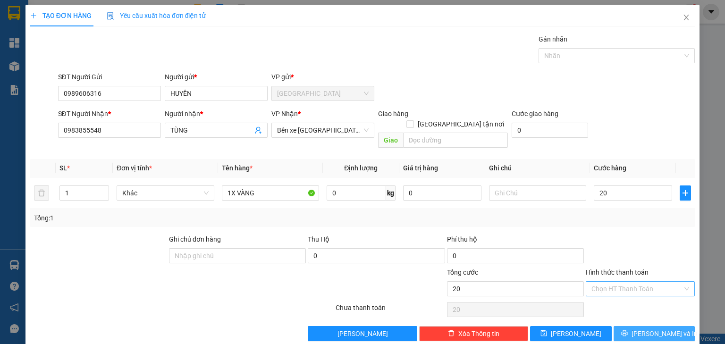
type input "20.000"
click at [662, 329] on span "[PERSON_NAME] và In" at bounding box center [665, 334] width 66 height 10
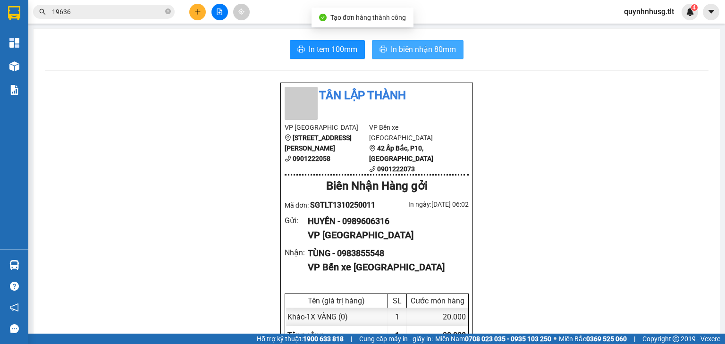
click at [411, 45] on span "In biên nhận 80mm" at bounding box center [423, 49] width 65 height 12
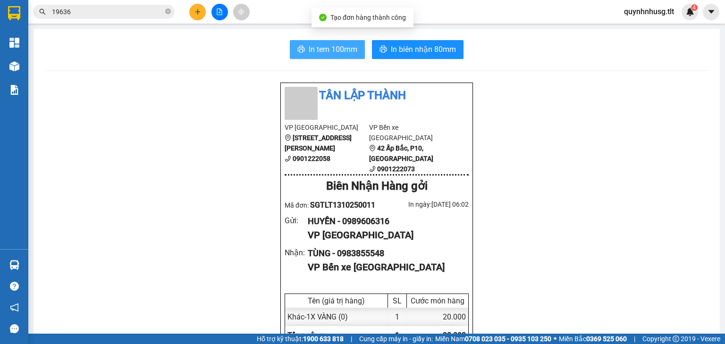
click at [353, 49] on span "In tem 100mm" at bounding box center [333, 49] width 49 height 12
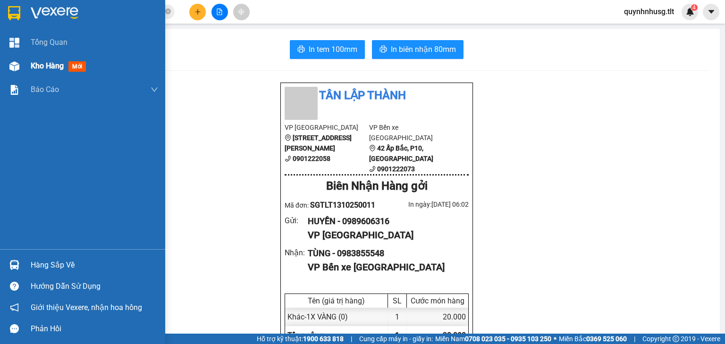
click at [33, 67] on span "Kho hàng" at bounding box center [47, 65] width 33 height 9
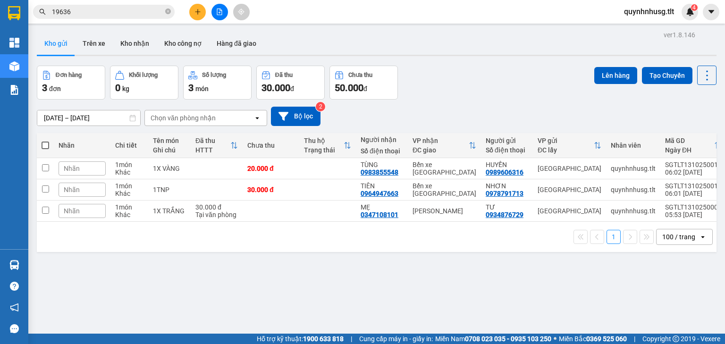
click at [715, 74] on main "ver 1.8.146 Kho gửi Trên xe Kho nhận Kho công nợ Hàng đã giao Đơn hàng 3 đơn Kh…" at bounding box center [362, 167] width 725 height 334
click at [705, 79] on icon at bounding box center [707, 75] width 13 height 13
click at [682, 137] on span "Làm mới" at bounding box center [688, 134] width 26 height 9
click at [92, 13] on input "19636" at bounding box center [107, 12] width 111 height 10
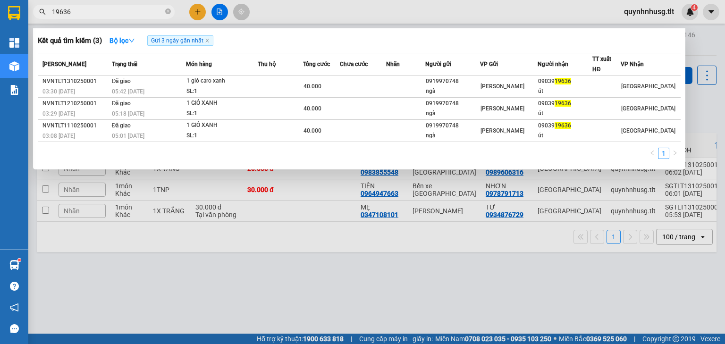
click at [92, 13] on input "19636" at bounding box center [107, 12] width 111 height 10
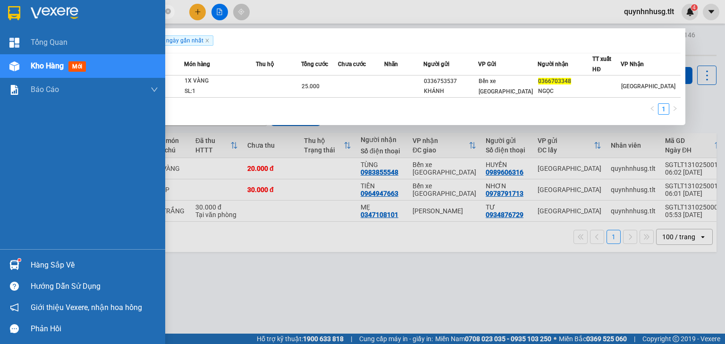
type input "0366703348"
click at [47, 262] on div "Hàng sắp về" at bounding box center [94, 265] width 127 height 14
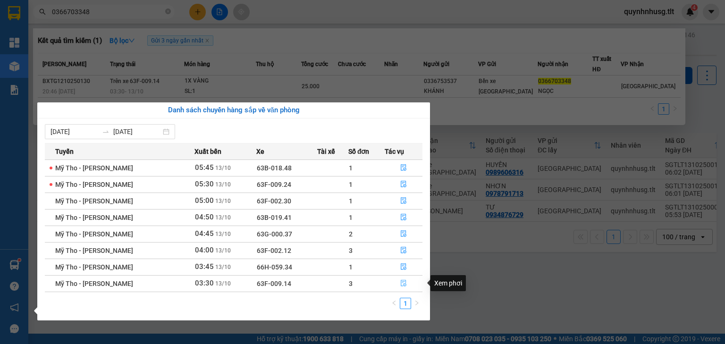
click at [396, 287] on button "button" at bounding box center [403, 283] width 37 height 15
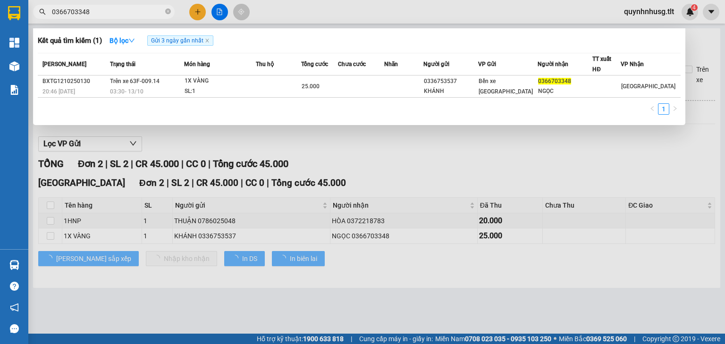
click at [228, 283] on div at bounding box center [362, 172] width 725 height 344
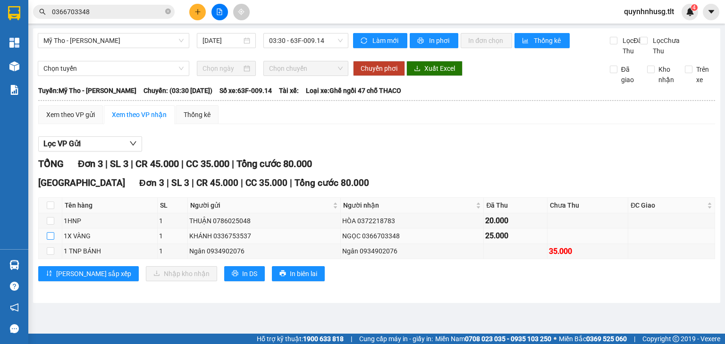
click at [49, 240] on input "checkbox" at bounding box center [51, 236] width 8 height 8
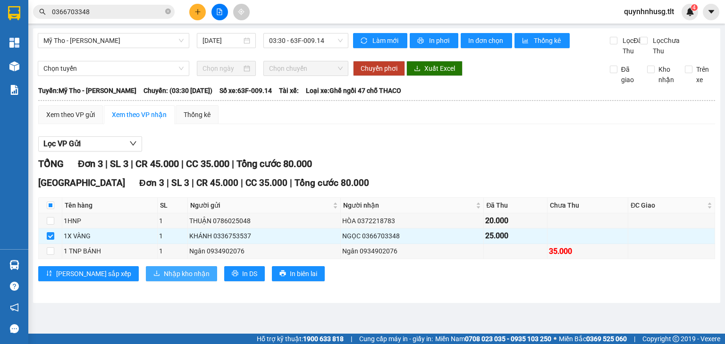
click at [164, 279] on span "Nhập kho nhận" at bounding box center [187, 274] width 46 height 10
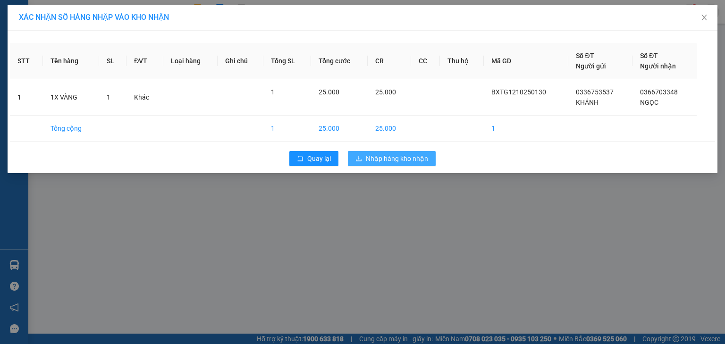
click at [374, 165] on button "Nhập hàng kho nhận" at bounding box center [392, 158] width 88 height 15
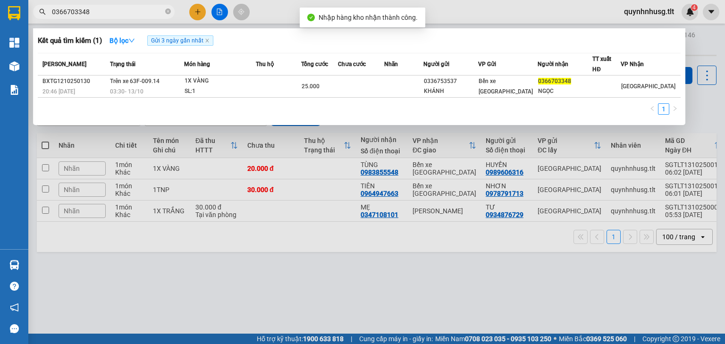
click at [122, 11] on input "0366703348" at bounding box center [107, 12] width 111 height 10
click at [204, 87] on div "SL: 1" at bounding box center [220, 91] width 71 height 10
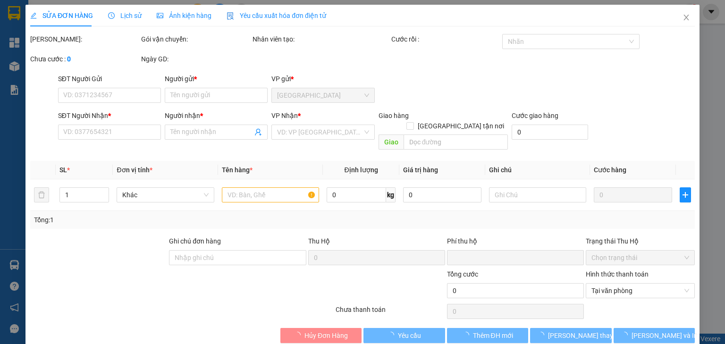
type input "0336753537"
type input "KHÁNH"
type input "0366703348"
type input "NGỌC"
type input "0"
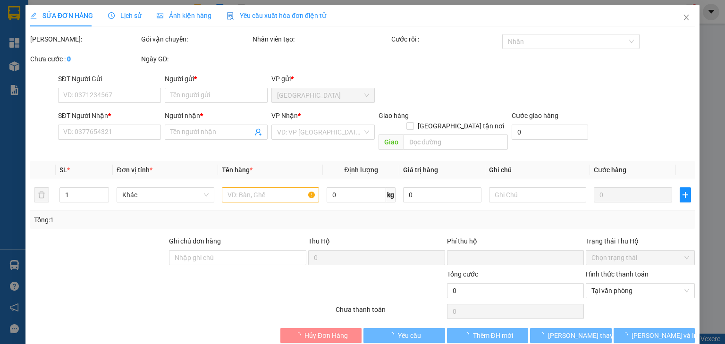
type input "25.000"
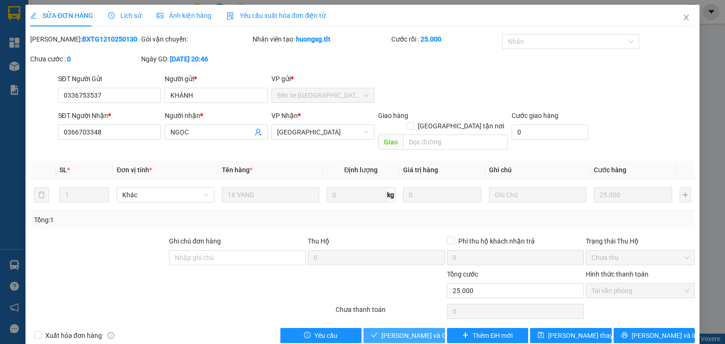
click at [378, 328] on button "[PERSON_NAME] và Giao hàng" at bounding box center [405, 335] width 82 height 15
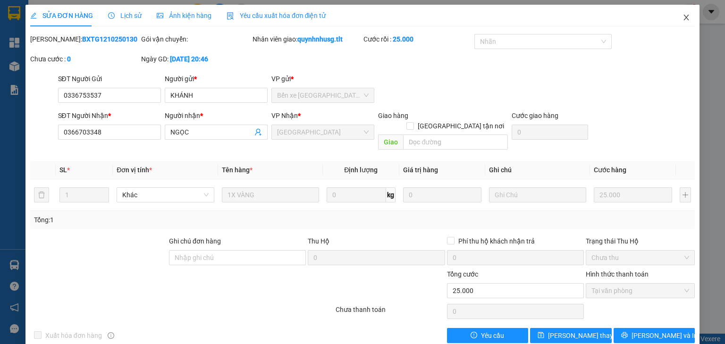
click at [685, 15] on span "Close" at bounding box center [686, 18] width 26 height 26
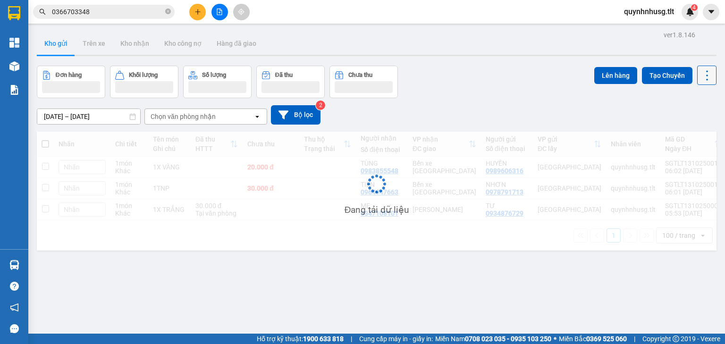
click at [702, 79] on icon at bounding box center [707, 75] width 13 height 13
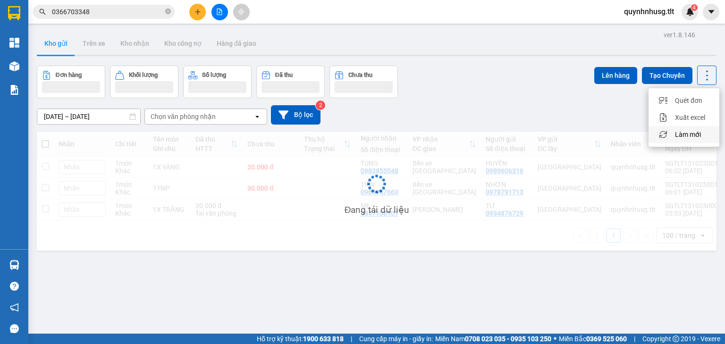
drag, startPoint x: 687, startPoint y: 131, endPoint x: 680, endPoint y: 127, distance: 8.0
click at [686, 131] on span "Làm mới" at bounding box center [688, 134] width 26 height 9
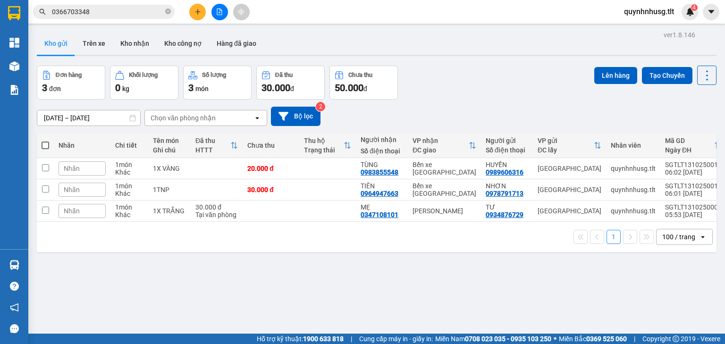
click at [111, 9] on input "0366703348" at bounding box center [107, 12] width 111 height 10
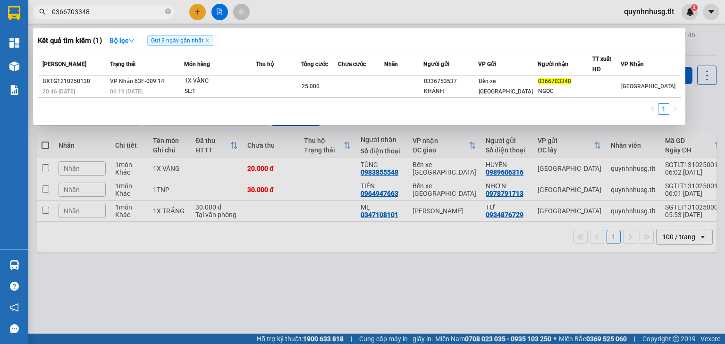
click at [111, 9] on input "0366703348" at bounding box center [107, 12] width 111 height 10
click at [358, 271] on div at bounding box center [362, 172] width 725 height 344
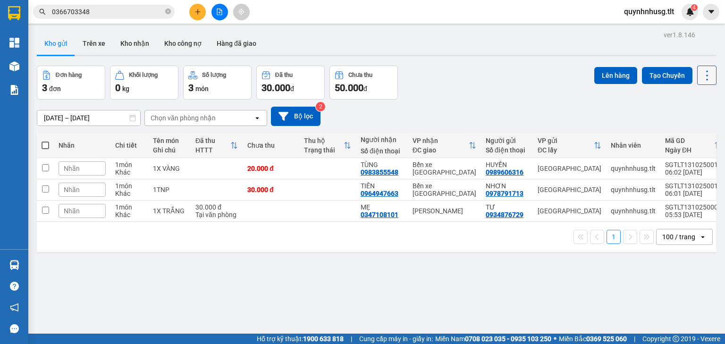
click at [710, 77] on div "ver 1.8.146 Kho gửi Trên xe Kho nhận Kho công nợ Hàng đã giao Đơn hàng 3 đơn Kh…" at bounding box center [376, 200] width 687 height 344
click at [702, 76] on icon at bounding box center [707, 75] width 13 height 13
drag, startPoint x: 682, startPoint y: 137, endPoint x: 668, endPoint y: 147, distance: 16.2
click at [681, 138] on span "Làm mới" at bounding box center [688, 134] width 26 height 9
drag, startPoint x: 43, startPoint y: 144, endPoint x: 78, endPoint y: 134, distance: 36.2
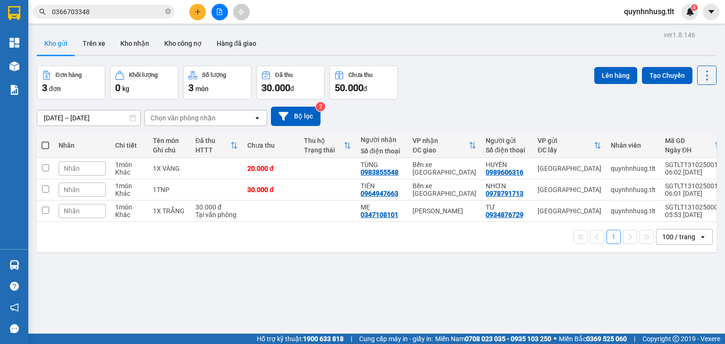
click at [42, 144] on span at bounding box center [46, 146] width 8 height 8
click at [45, 141] on input "checkbox" at bounding box center [45, 141] width 0 height 0
checkbox input "true"
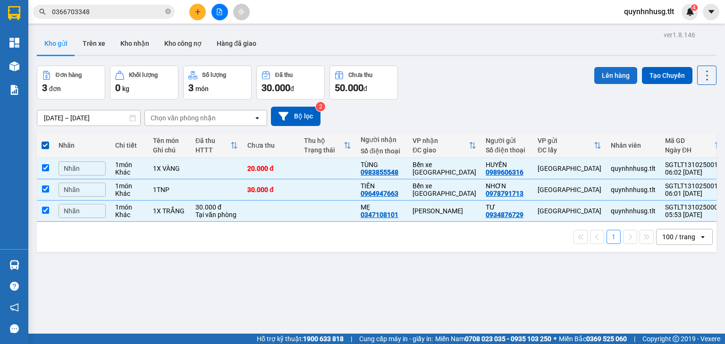
click at [599, 76] on button "Lên hàng" at bounding box center [615, 75] width 43 height 17
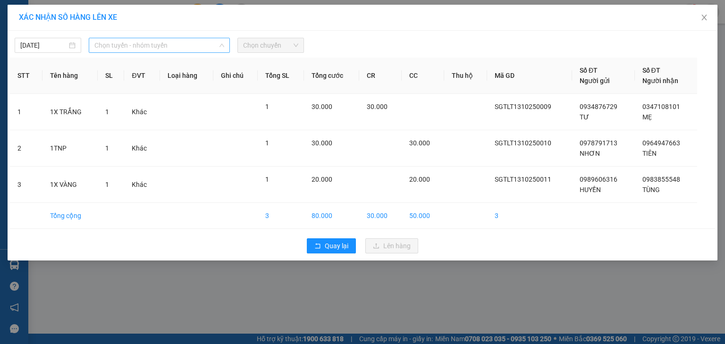
click at [144, 38] on div "Chọn tuyến - nhóm tuyến" at bounding box center [159, 45] width 141 height 15
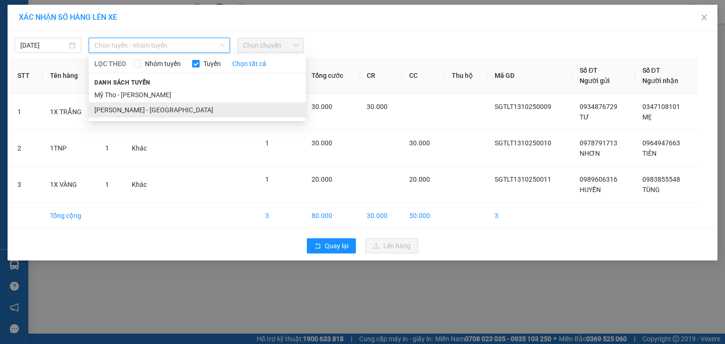
click at [152, 110] on li "[PERSON_NAME] - [GEOGRAPHIC_DATA]" at bounding box center [197, 109] width 217 height 15
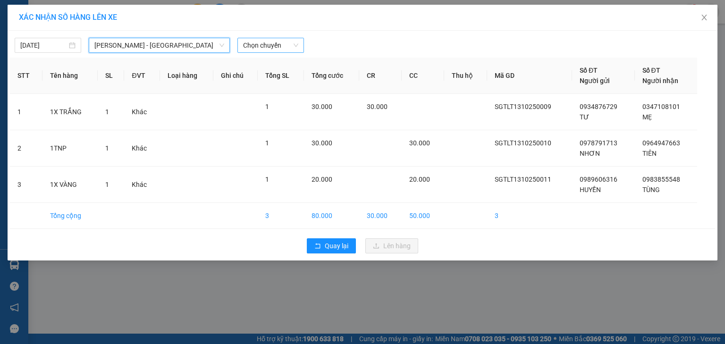
click at [290, 38] on div "Chọn chuyến" at bounding box center [270, 45] width 67 height 15
click at [57, 44] on input "[DATE]" at bounding box center [43, 45] width 47 height 10
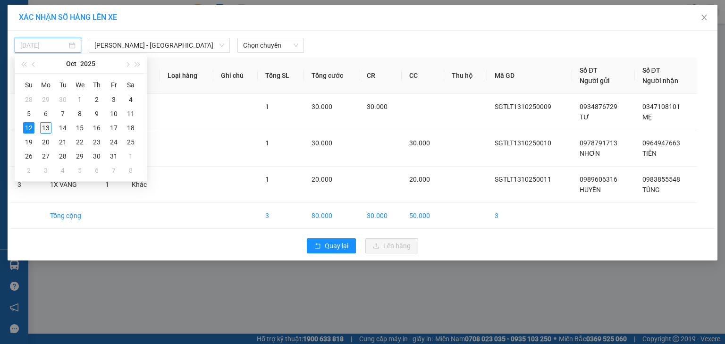
click at [45, 127] on div "13" at bounding box center [45, 127] width 11 height 11
type input "[DATE]"
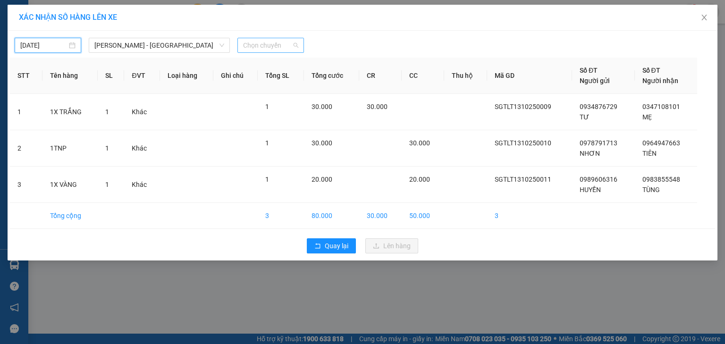
click at [274, 47] on span "Chọn chuyến" at bounding box center [270, 45] width 55 height 14
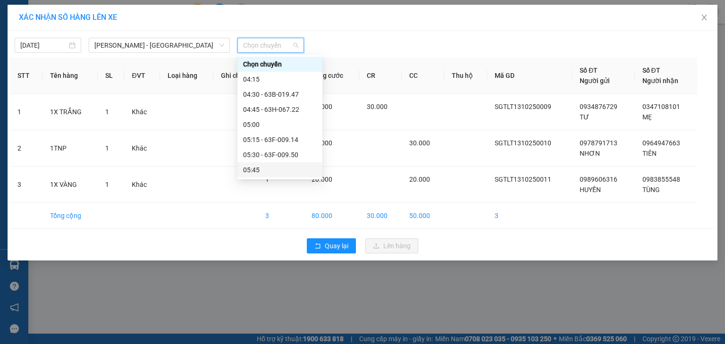
click at [265, 165] on div "05:45" at bounding box center [280, 170] width 74 height 10
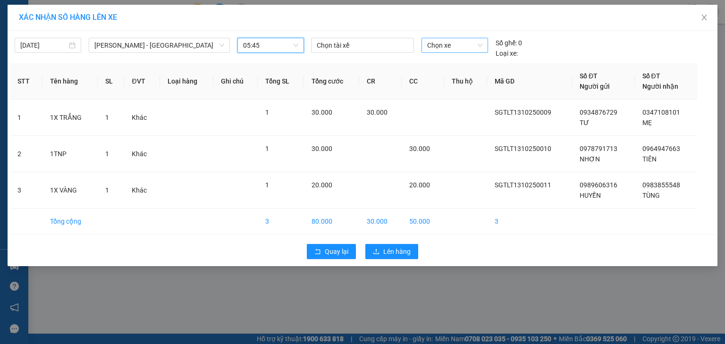
click at [453, 50] on span "Chọn xe" at bounding box center [454, 45] width 55 height 14
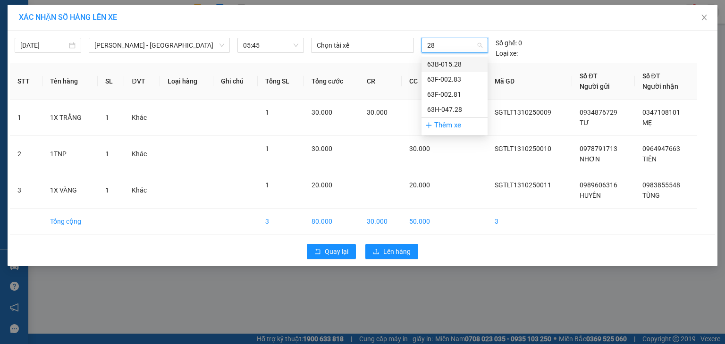
type input "281"
click at [460, 66] on div "63F-002.81" at bounding box center [454, 64] width 55 height 10
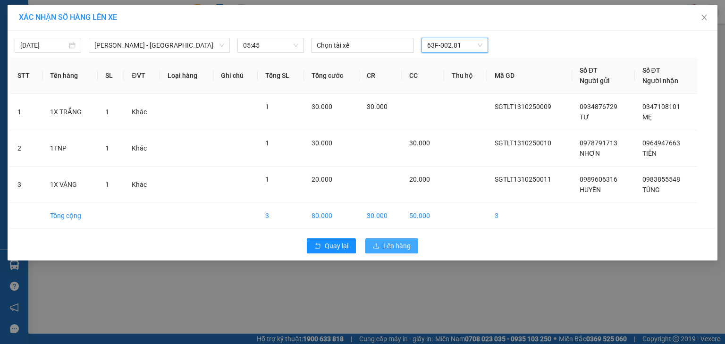
click at [395, 246] on span "Lên hàng" at bounding box center [396, 246] width 27 height 10
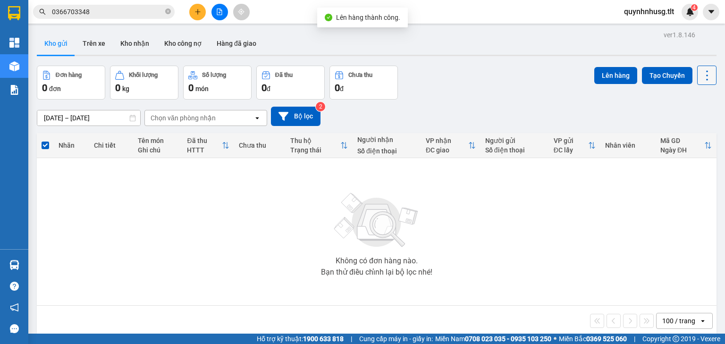
click at [708, 77] on button at bounding box center [706, 75] width 19 height 19
drag, startPoint x: 699, startPoint y: 132, endPoint x: 481, endPoint y: 149, distance: 218.3
click at [698, 132] on span "Làm mới" at bounding box center [688, 134] width 26 height 9
click at [708, 76] on icon at bounding box center [707, 75] width 13 height 13
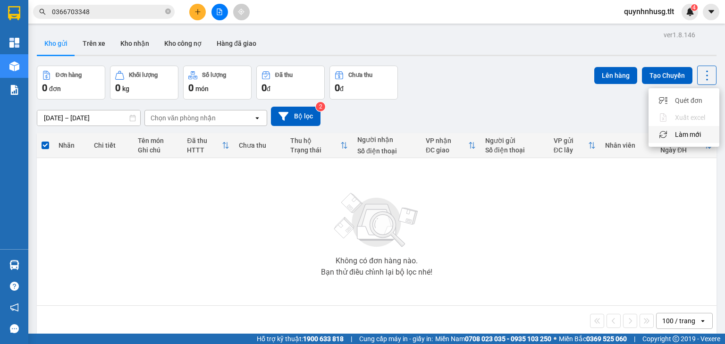
click at [680, 132] on span "Làm mới" at bounding box center [688, 134] width 26 height 9
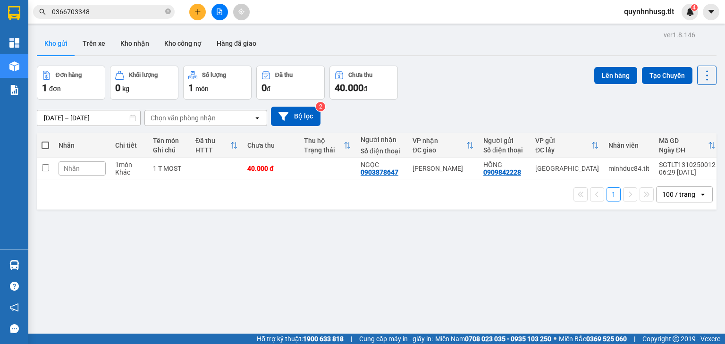
click at [45, 144] on span at bounding box center [46, 146] width 8 height 8
click at [45, 141] on input "checkbox" at bounding box center [45, 141] width 0 height 0
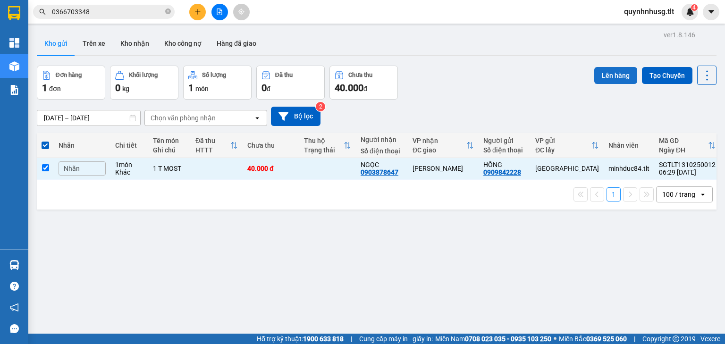
click at [604, 78] on button "Lên hàng" at bounding box center [615, 75] width 43 height 17
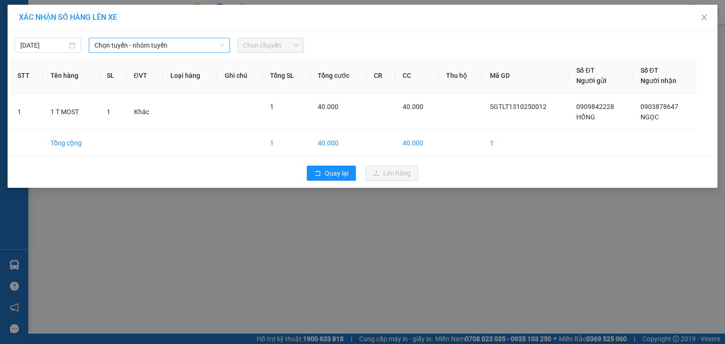
click at [210, 45] on span "Chọn tuyến - nhóm tuyến" at bounding box center [159, 45] width 130 height 14
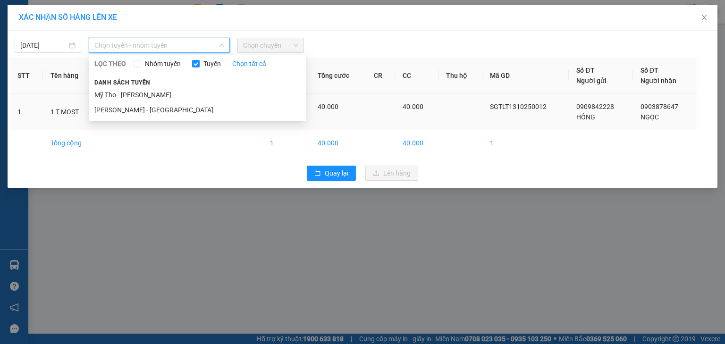
click at [191, 106] on li "[PERSON_NAME] - [GEOGRAPHIC_DATA]" at bounding box center [197, 109] width 217 height 15
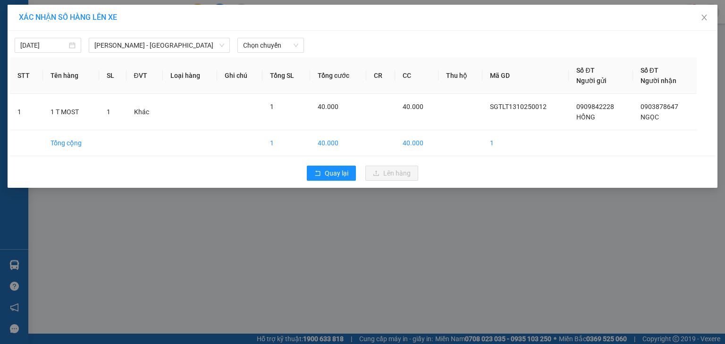
click at [268, 55] on div "[DATE] [GEOGRAPHIC_DATA] - [GEOGRAPHIC_DATA] Tho LỌC THEO Nhóm tuyến Tuyến Chọn…" at bounding box center [363, 109] width 710 height 157
click at [276, 48] on span "Chọn chuyến" at bounding box center [270, 45] width 55 height 14
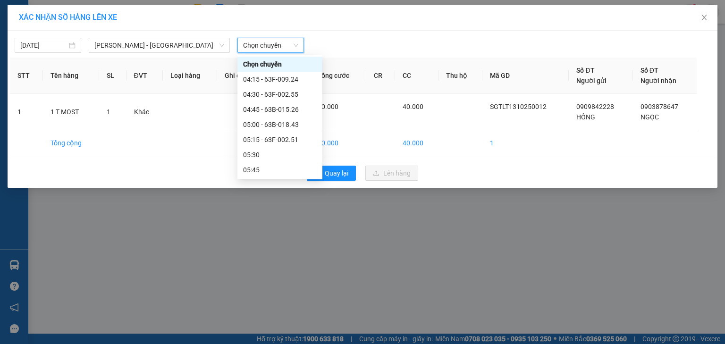
click at [276, 48] on span "Chọn chuyến" at bounding box center [270, 45] width 55 height 14
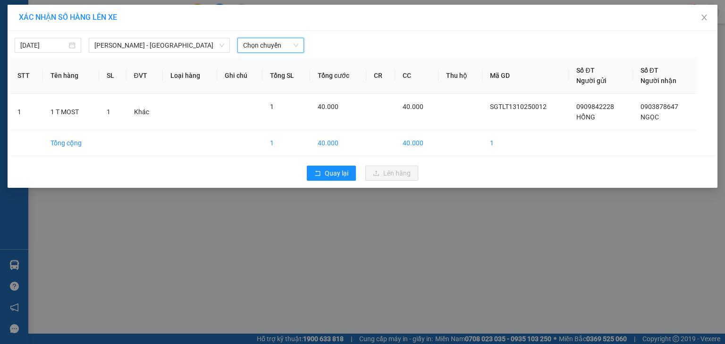
click at [276, 48] on span "Chọn chuyến" at bounding box center [270, 45] width 55 height 14
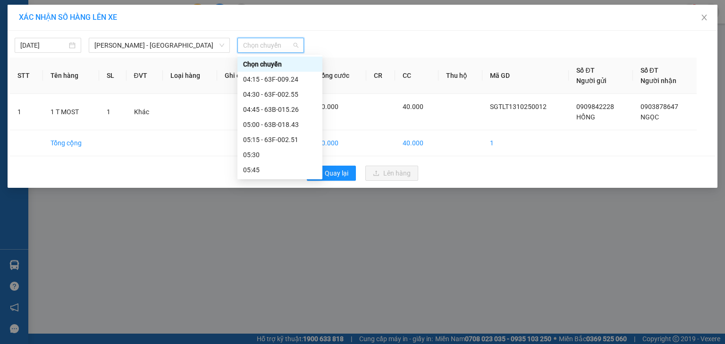
type input "8"
type input "\"
type input "281"
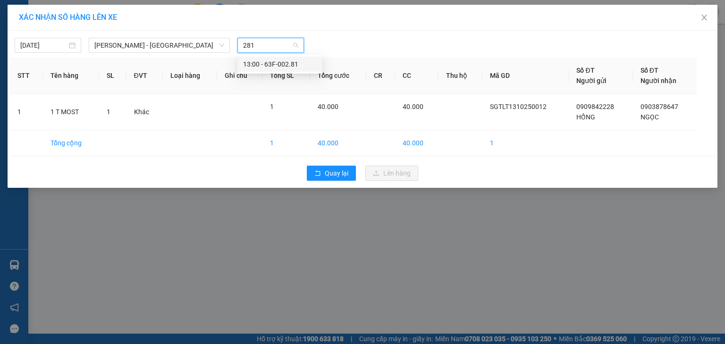
click at [277, 61] on div "13:00 - 63F-002.81" at bounding box center [280, 64] width 74 height 10
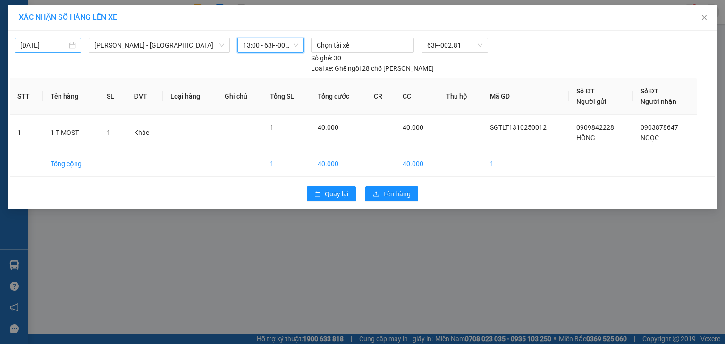
click at [57, 46] on input "[DATE]" at bounding box center [43, 45] width 47 height 10
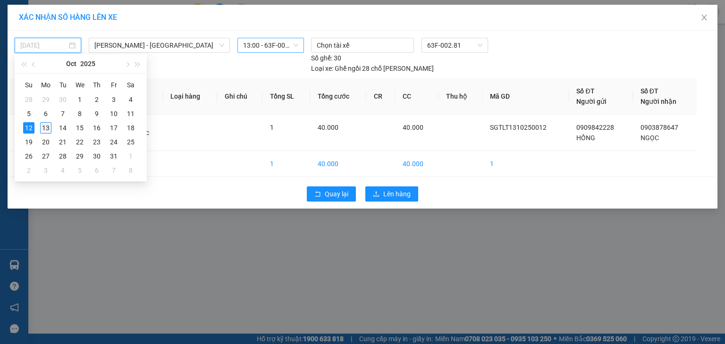
click at [44, 125] on div "13" at bounding box center [45, 127] width 11 height 11
type input "[DATE]"
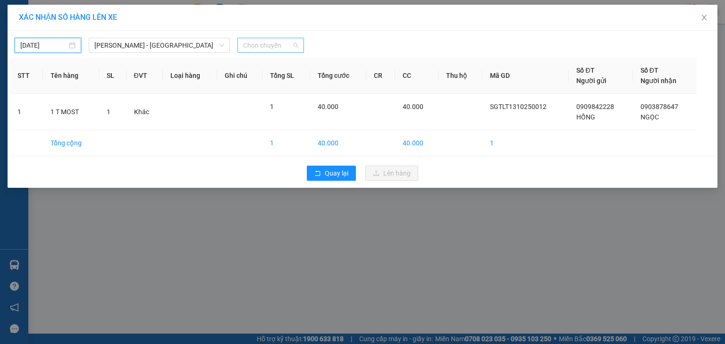
click at [272, 51] on span "Chọn chuyến" at bounding box center [270, 45] width 55 height 14
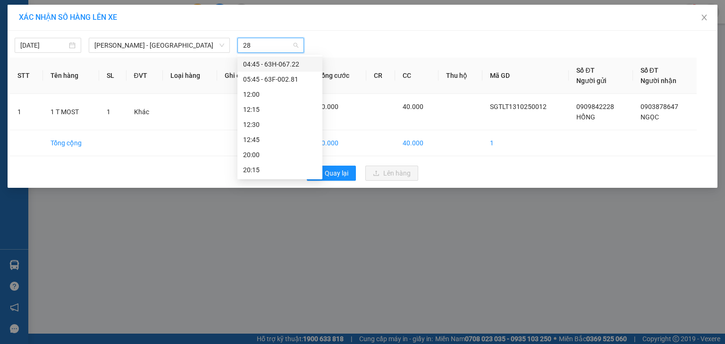
type input "281"
click at [263, 60] on div "05:45 - 63F-002.81" at bounding box center [280, 64] width 74 height 10
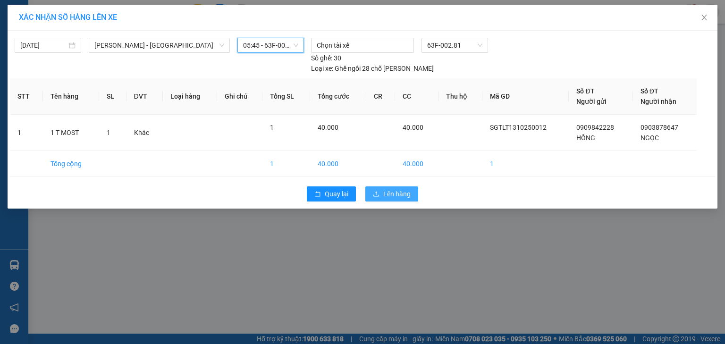
click at [376, 191] on icon "upload" at bounding box center [376, 193] width 6 height 5
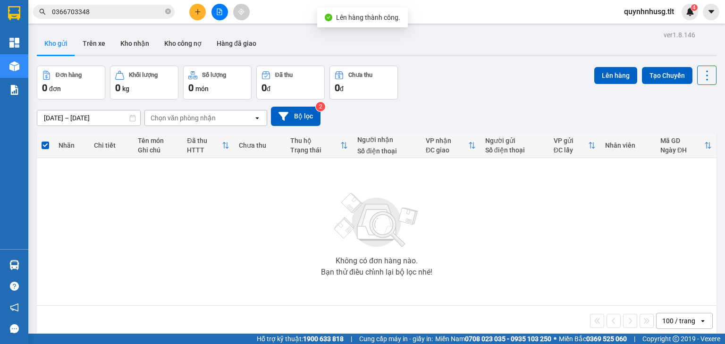
click at [222, 14] on icon "file-add" at bounding box center [219, 11] width 7 height 7
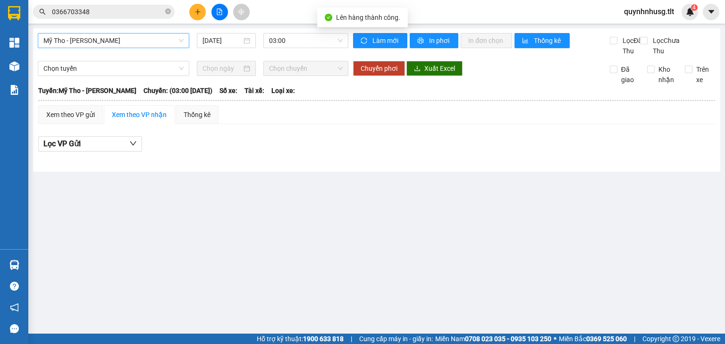
click at [141, 37] on span "Mỹ Tho - [PERSON_NAME]" at bounding box center [113, 41] width 140 height 14
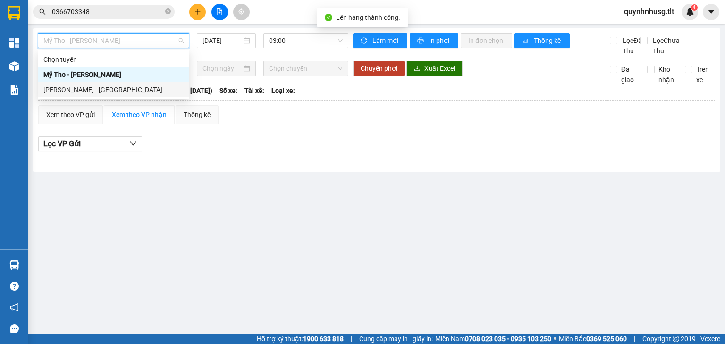
click at [123, 88] on div "[PERSON_NAME] - [GEOGRAPHIC_DATA]" at bounding box center [113, 90] width 140 height 10
type input "[DATE]"
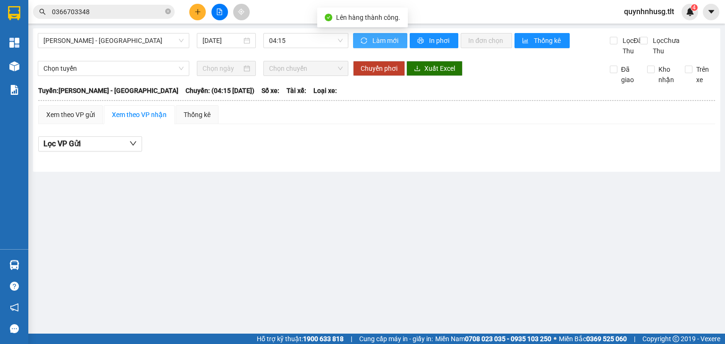
click at [370, 40] on button "Làm mới" at bounding box center [380, 40] width 54 height 15
click at [334, 48] on div "04:15" at bounding box center [305, 40] width 85 height 15
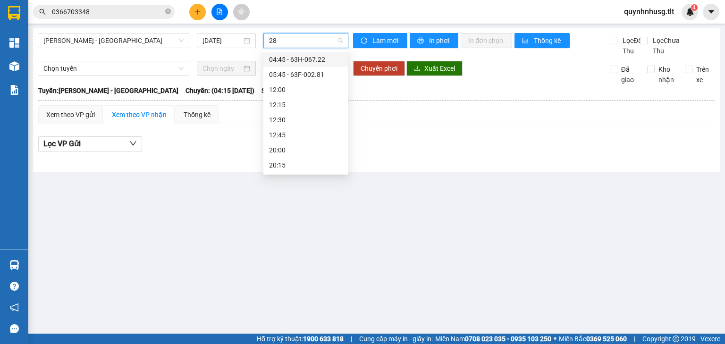
type input "281"
click at [332, 66] on div "05:45 - 63F-002.81" at bounding box center [305, 59] width 85 height 15
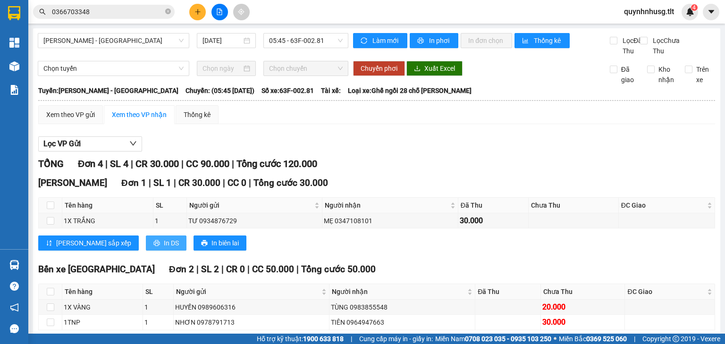
click at [164, 238] on span "In DS" at bounding box center [171, 243] width 15 height 10
click at [164, 340] on span "In DS" at bounding box center [171, 345] width 15 height 10
click at [91, 120] on div "Xem theo VP gửi" at bounding box center [70, 115] width 49 height 10
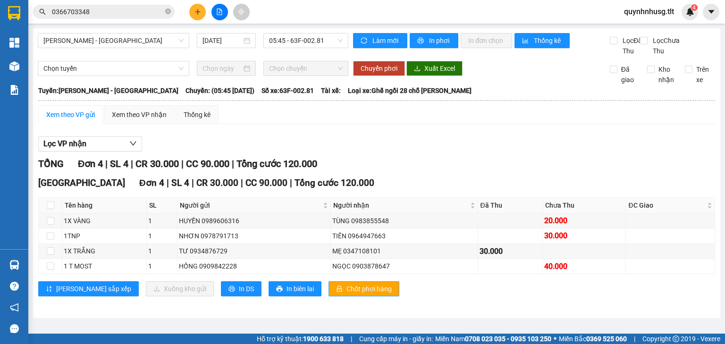
click at [347, 294] on span "Chốt phơi hàng" at bounding box center [369, 289] width 45 height 10
click at [138, 120] on div "Xem theo VP nhận" at bounding box center [139, 115] width 55 height 10
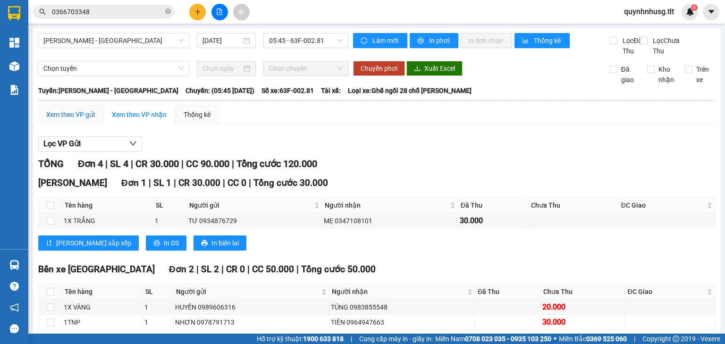
click at [76, 120] on div "Xem theo VP gửi" at bounding box center [70, 115] width 49 height 10
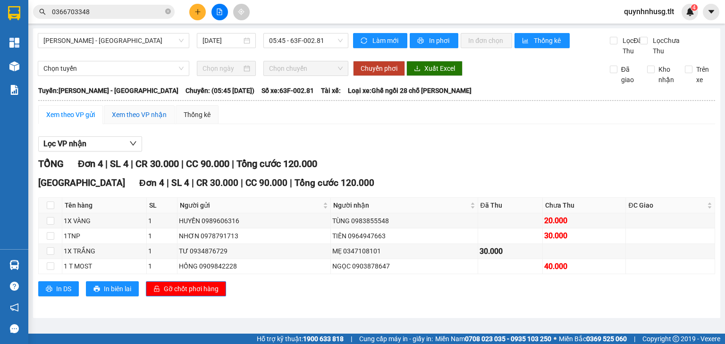
click at [146, 120] on div "Xem theo VP nhận" at bounding box center [139, 115] width 55 height 10
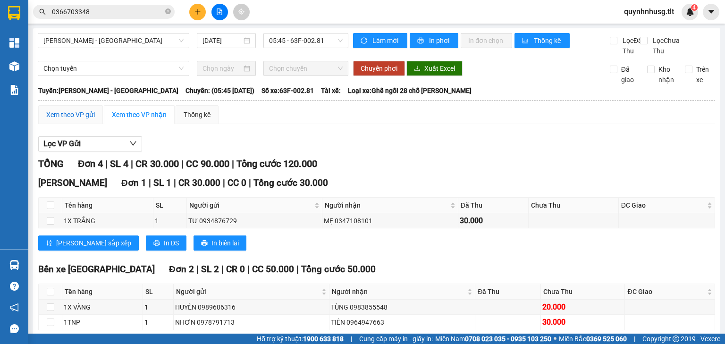
click at [66, 120] on div "Xem theo VP gửi" at bounding box center [70, 115] width 49 height 10
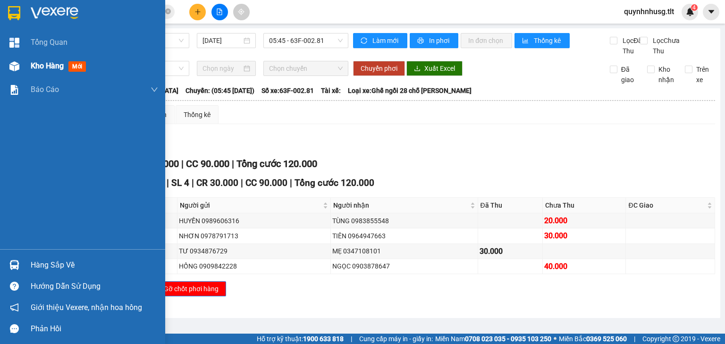
click at [27, 67] on div "Kho hàng mới" at bounding box center [82, 66] width 165 height 24
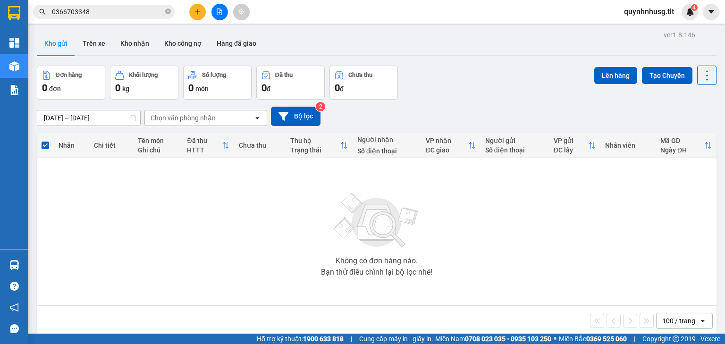
click at [115, 12] on input "0366703348" at bounding box center [107, 12] width 111 height 10
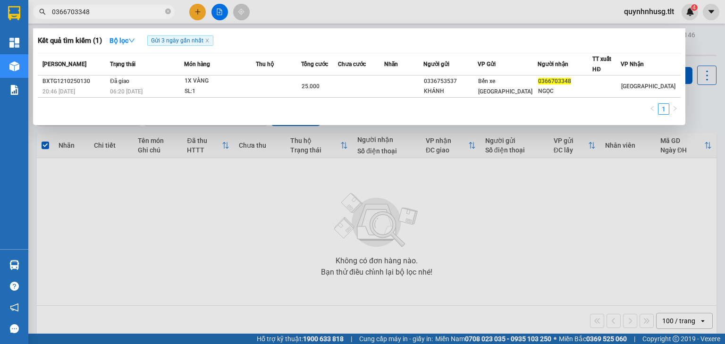
click at [115, 13] on input "0366703348" at bounding box center [107, 12] width 111 height 10
click at [168, 11] on icon "close-circle" at bounding box center [168, 11] width 6 height 6
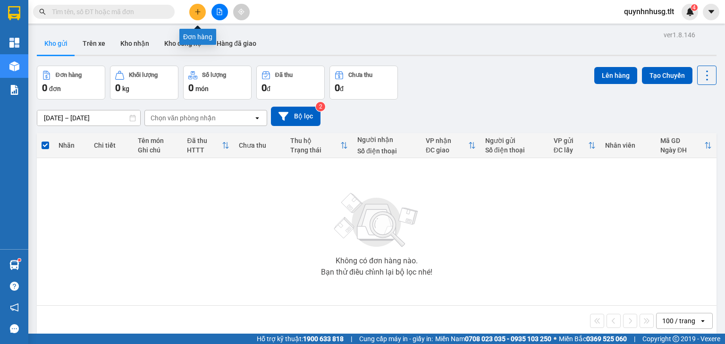
click at [204, 9] on button at bounding box center [197, 12] width 17 height 17
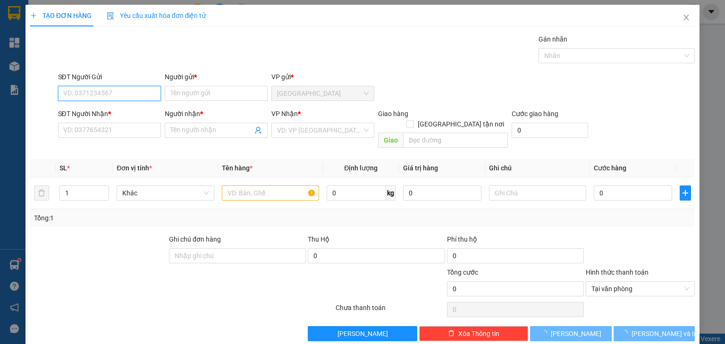
click at [115, 87] on input "SĐT Người Gửi" at bounding box center [109, 93] width 103 height 15
type input "2"
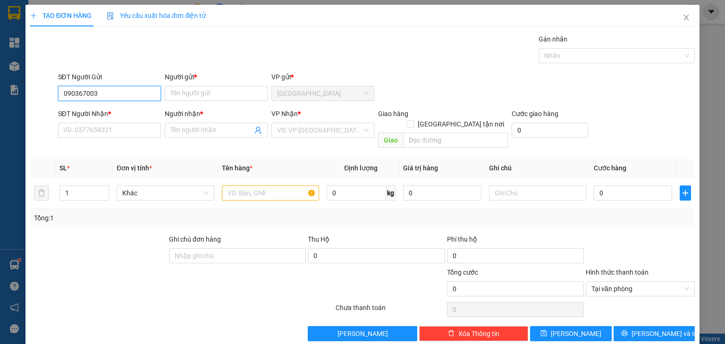
type input "0903670037"
drag, startPoint x: 98, startPoint y: 109, endPoint x: 99, endPoint y: 138, distance: 28.8
click at [99, 110] on div "0903670037 - TRƯỜNG" at bounding box center [108, 112] width 91 height 10
type input "TRƯỜNG"
type input "0903670037"
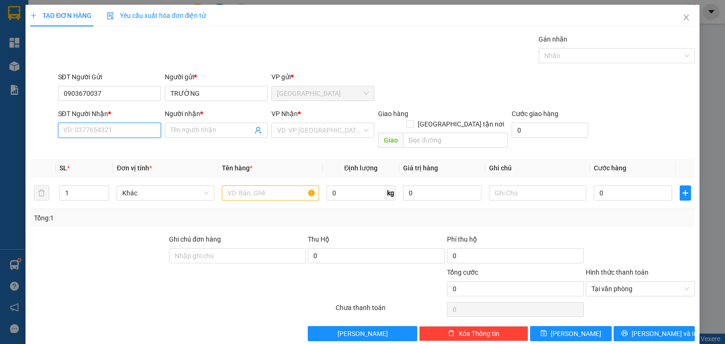
click at [106, 133] on input "SĐT Người Nhận *" at bounding box center [109, 130] width 103 height 15
click at [106, 165] on div "0932883229 - HIỆP" at bounding box center [108, 164] width 91 height 10
type input "0932883229"
type input "HIỆP"
drag, startPoint x: 0, startPoint y: 127, endPoint x: 0, endPoint y: 137, distance: 9.4
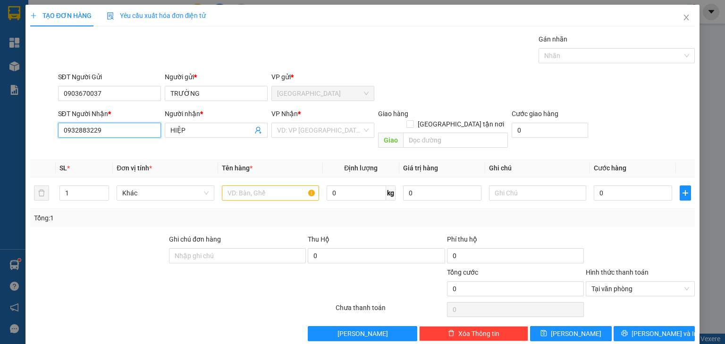
click at [0, 137] on div "TẠO ĐƠN HÀNG Yêu cầu xuất hóa đơn điện tử Transit Pickup Surcharge Ids Transit …" at bounding box center [362, 172] width 725 height 344
click at [313, 138] on div "VP Nhận * VD: VP [GEOGRAPHIC_DATA]" at bounding box center [322, 125] width 103 height 33
click at [316, 132] on input "search" at bounding box center [319, 130] width 85 height 14
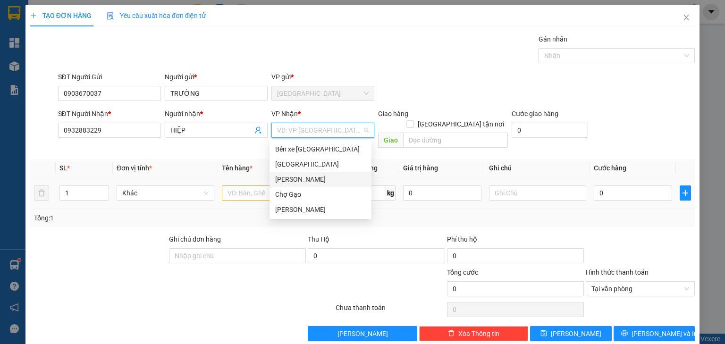
drag, startPoint x: 286, startPoint y: 181, endPoint x: 279, endPoint y: 179, distance: 7.8
click at [285, 181] on div "[PERSON_NAME]" at bounding box center [320, 179] width 91 height 10
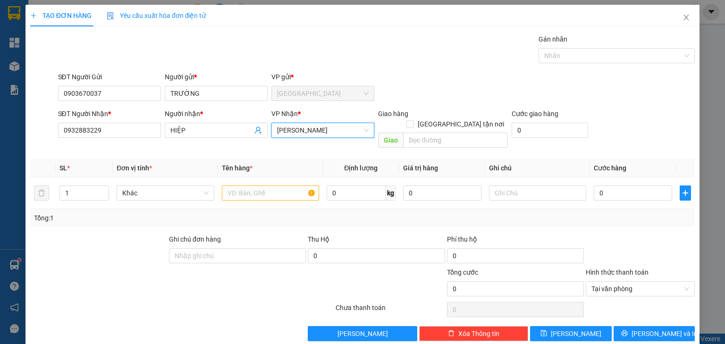
click at [298, 128] on span "[PERSON_NAME]" at bounding box center [323, 130] width 92 height 14
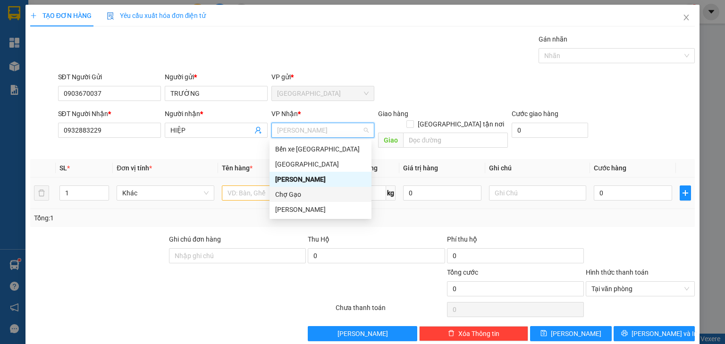
click at [282, 193] on div "Chợ Gạo" at bounding box center [320, 194] width 91 height 10
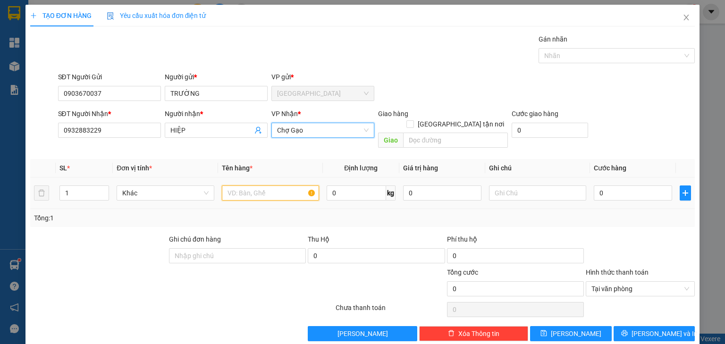
click at [227, 186] on input "text" at bounding box center [270, 193] width 97 height 15
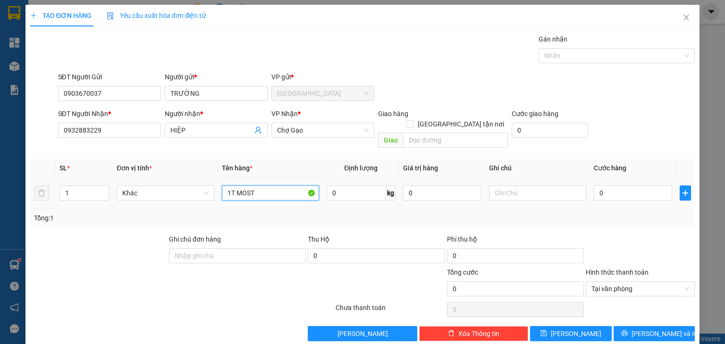
type input "1T MOST"
click at [606, 186] on input "0" at bounding box center [633, 193] width 78 height 15
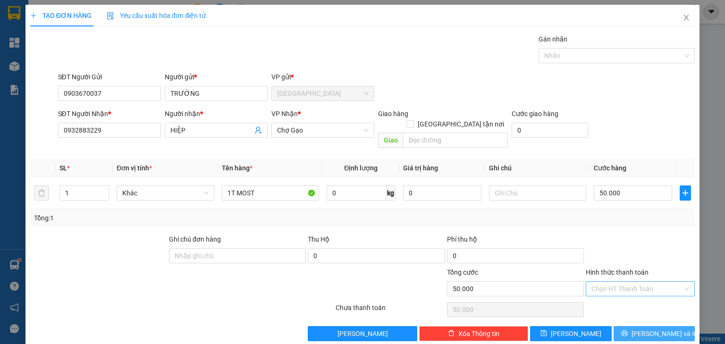
drag, startPoint x: 657, startPoint y: 318, endPoint x: 626, endPoint y: 314, distance: 31.3
click at [656, 329] on span "[PERSON_NAME] và In" at bounding box center [665, 334] width 66 height 10
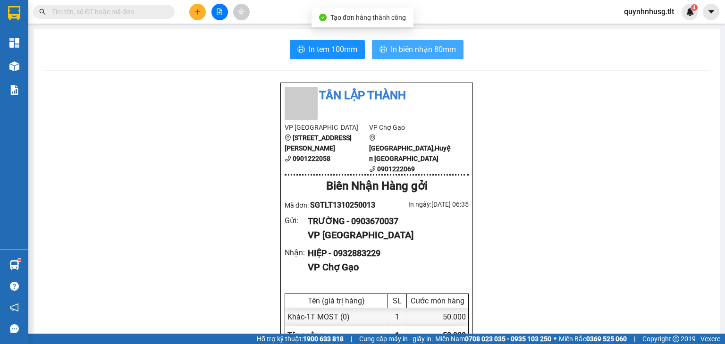
click at [416, 49] on span "In biên nhận 80mm" at bounding box center [423, 49] width 65 height 12
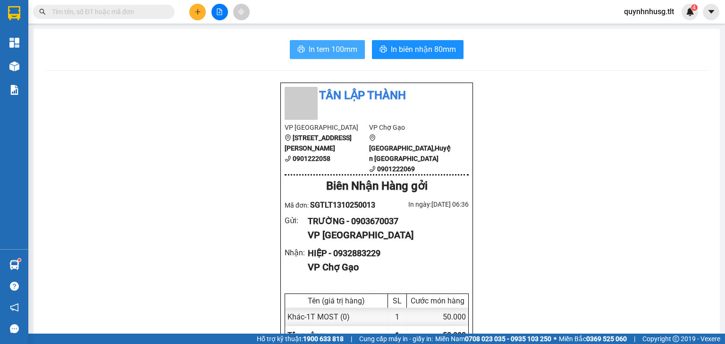
click at [341, 53] on span "In tem 100mm" at bounding box center [333, 49] width 49 height 12
click at [206, 9] on div at bounding box center [219, 12] width 71 height 17
click at [191, 14] on button at bounding box center [197, 12] width 17 height 17
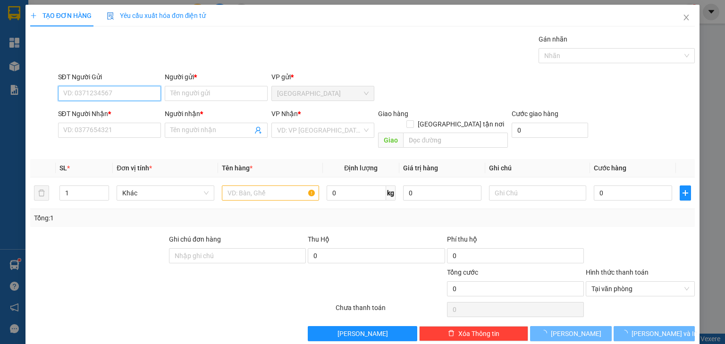
drag, startPoint x: 122, startPoint y: 82, endPoint x: 121, endPoint y: 89, distance: 7.1
click at [122, 83] on div "SĐT Người Gửi" at bounding box center [109, 79] width 103 height 14
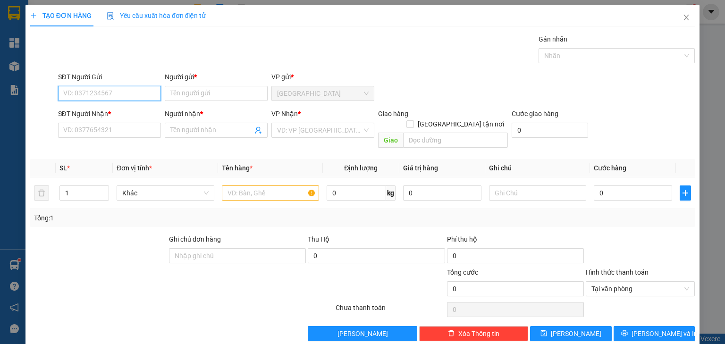
click at [121, 89] on input "SĐT Người Gửi" at bounding box center [109, 93] width 103 height 15
type input "0396365626"
click at [116, 111] on div "0396365626 - MẾN" at bounding box center [108, 112] width 91 height 10
type input "MẾN"
type input "0396365626"
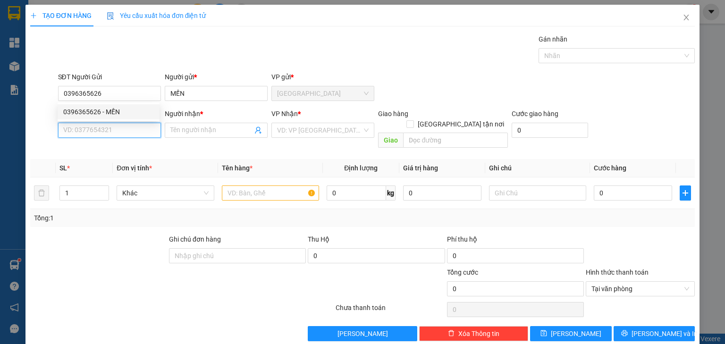
click at [115, 123] on input "SĐT Người Nhận *" at bounding box center [109, 130] width 103 height 15
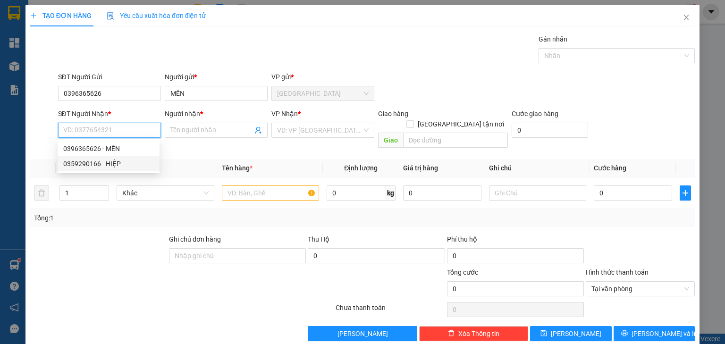
click at [104, 166] on div "0359290166 - HIỆP" at bounding box center [108, 164] width 91 height 10
type input "0359290166"
type input "HIỆP"
drag, startPoint x: 129, startPoint y: 127, endPoint x: 0, endPoint y: 127, distance: 128.9
click at [0, 127] on div "TẠO ĐƠN HÀNG Yêu cầu xuất hóa đơn điện tử Transit Pickup Surcharge Ids Transit …" at bounding box center [362, 172] width 725 height 344
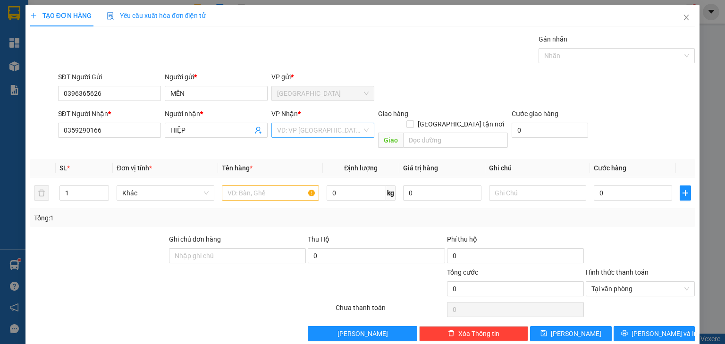
click at [304, 130] on input "search" at bounding box center [319, 130] width 85 height 14
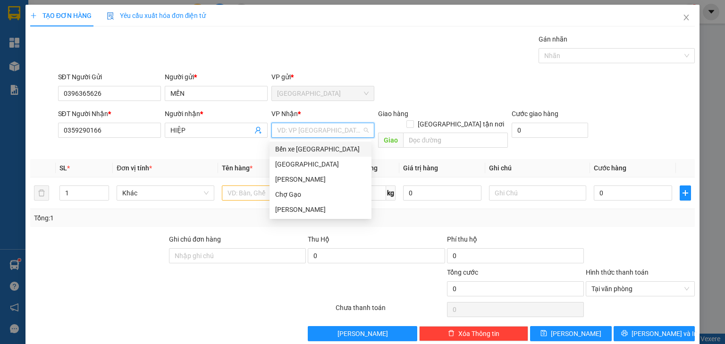
click at [293, 149] on div "Bến xe [GEOGRAPHIC_DATA]" at bounding box center [320, 149] width 91 height 10
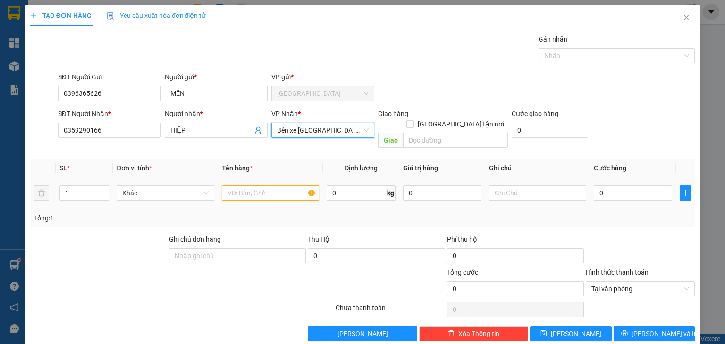
click at [233, 186] on input "text" at bounding box center [270, 193] width 97 height 15
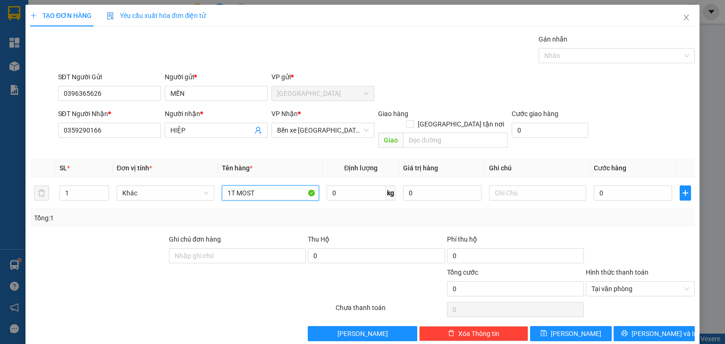
type input "1T MOST"
click at [624, 186] on input "0" at bounding box center [633, 193] width 78 height 15
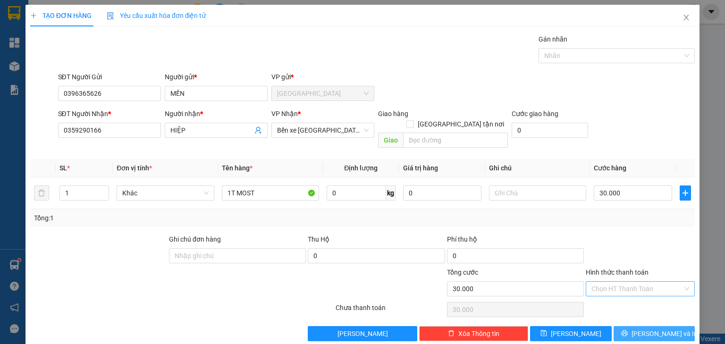
click at [642, 329] on span "[PERSON_NAME] và In" at bounding box center [665, 334] width 66 height 10
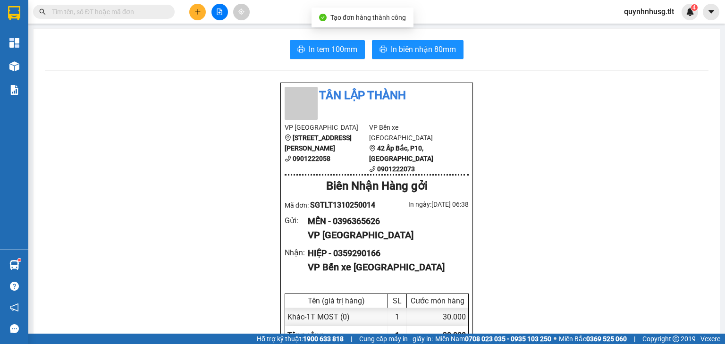
click at [404, 48] on span "In biên nhận 80mm" at bounding box center [423, 49] width 65 height 12
click at [345, 50] on span "In tem 100mm" at bounding box center [333, 49] width 49 height 12
click at [134, 19] on div "Kết quả tìm kiếm ( 1 ) Bộ lọc Gửi 3 ngày gần nhất Mã ĐH Trạng thái Món hàng Thu…" at bounding box center [92, 12] width 184 height 17
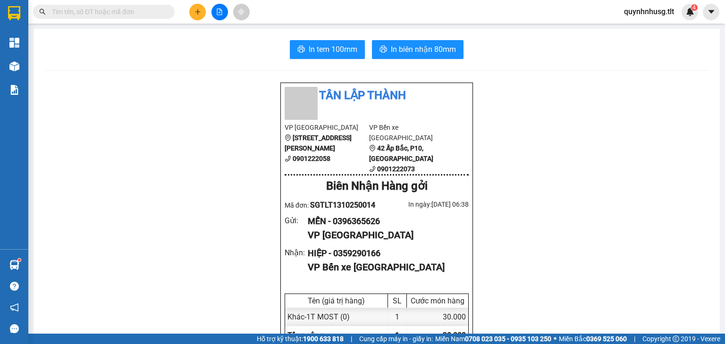
click at [132, 12] on input "text" at bounding box center [107, 12] width 111 height 10
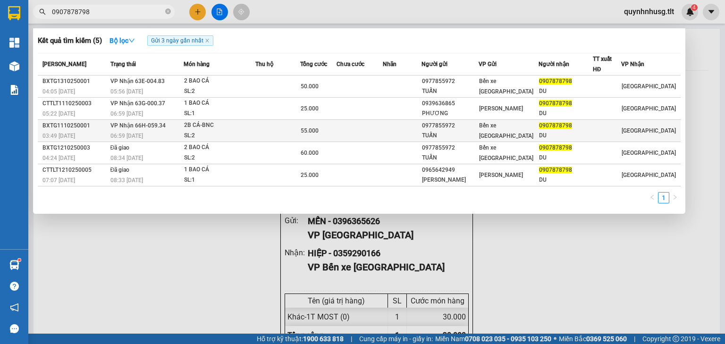
type input "0907878798"
click at [241, 127] on div "2B CÁ-BNC" at bounding box center [219, 125] width 71 height 10
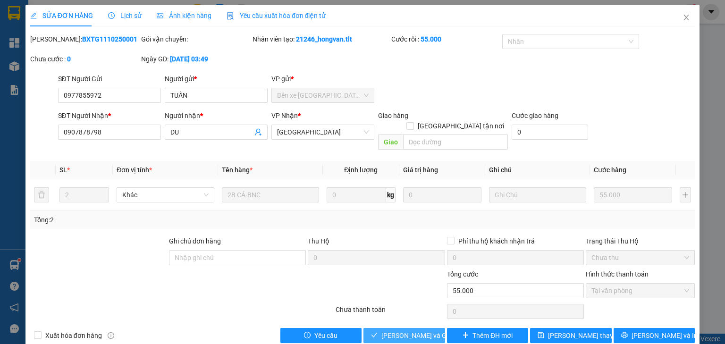
click at [419, 330] on span "[PERSON_NAME] và Giao hàng" at bounding box center [426, 335] width 91 height 10
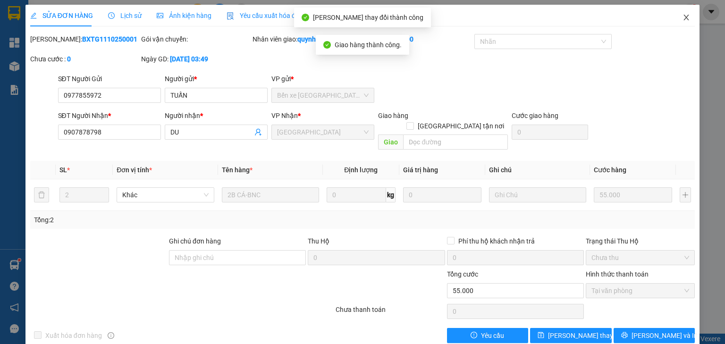
click at [683, 17] on icon "close" at bounding box center [687, 18] width 8 height 8
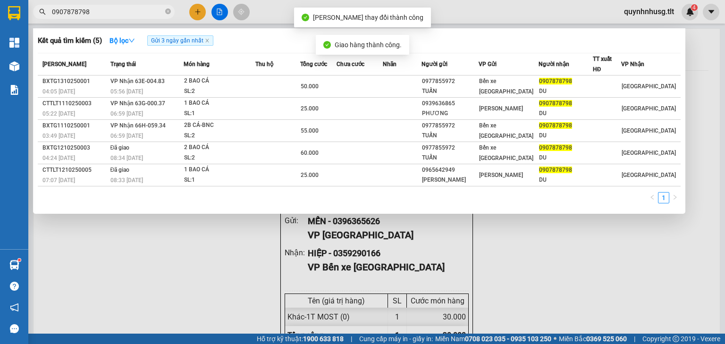
click at [153, 11] on input "0907878798" at bounding box center [107, 12] width 111 height 10
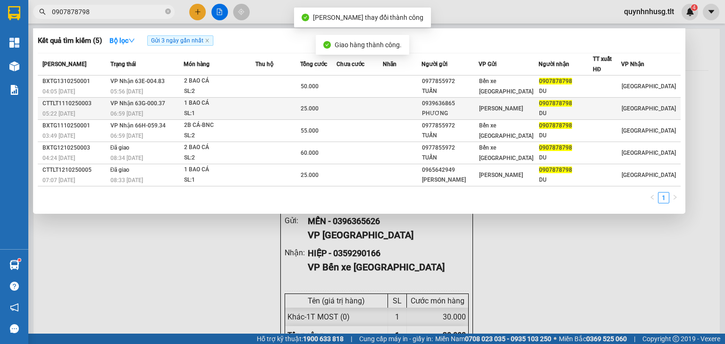
click at [183, 109] on div "06:59 [DATE]" at bounding box center [146, 114] width 73 height 10
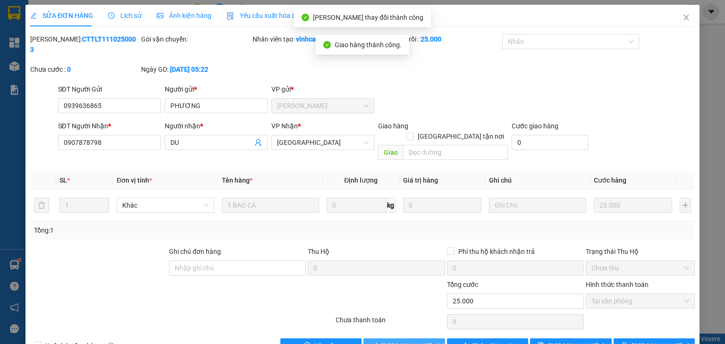
click at [402, 341] on span "[PERSON_NAME] và Giao hàng" at bounding box center [426, 346] width 91 height 10
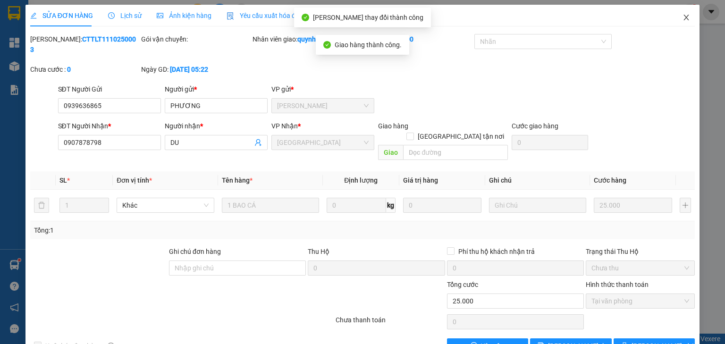
click at [683, 21] on icon "close" at bounding box center [687, 18] width 8 height 8
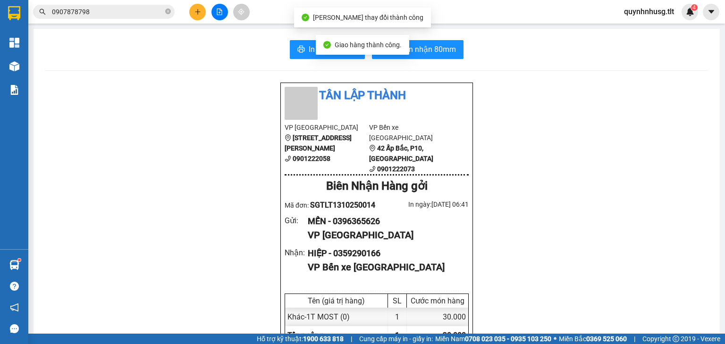
click at [136, 17] on span "0907878798" at bounding box center [104, 12] width 142 height 14
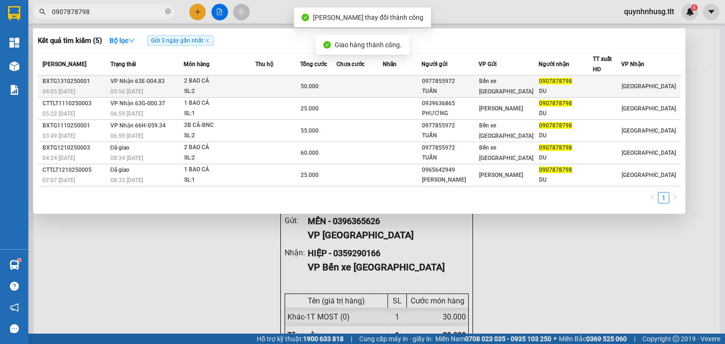
click at [247, 84] on div "2 BAO CÁ" at bounding box center [219, 81] width 71 height 10
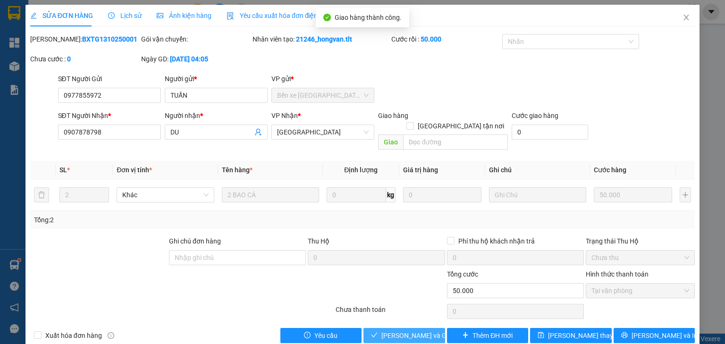
click at [404, 330] on span "[PERSON_NAME] và Giao hàng" at bounding box center [426, 335] width 91 height 10
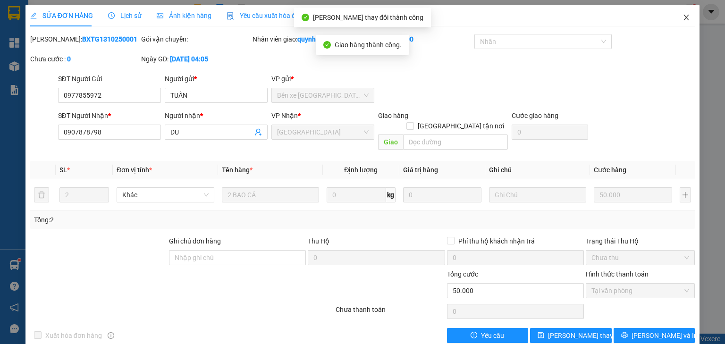
drag, startPoint x: 691, startPoint y: 16, endPoint x: 685, endPoint y: 21, distance: 7.7
click at [691, 16] on span "Close" at bounding box center [686, 18] width 26 height 26
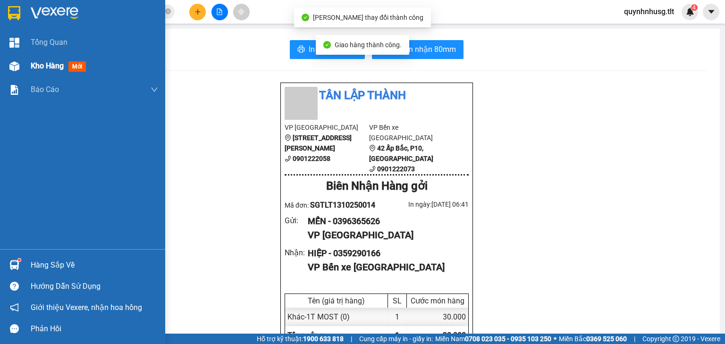
click at [19, 68] on div at bounding box center [14, 66] width 17 height 17
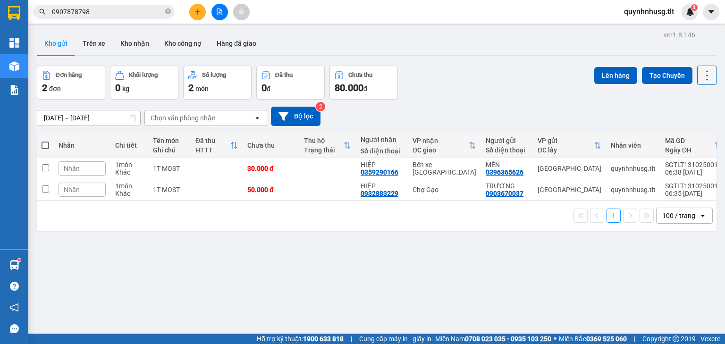
click at [703, 75] on icon at bounding box center [707, 75] width 13 height 13
click at [679, 132] on span "Làm mới" at bounding box center [688, 134] width 26 height 9
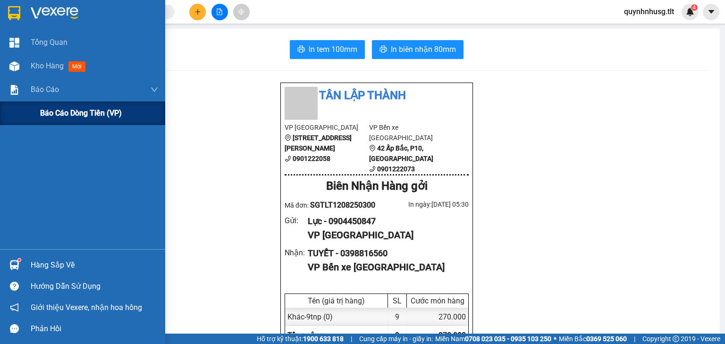
click at [81, 113] on span "Báo cáo dòng tiền (VP)" at bounding box center [81, 113] width 82 height 12
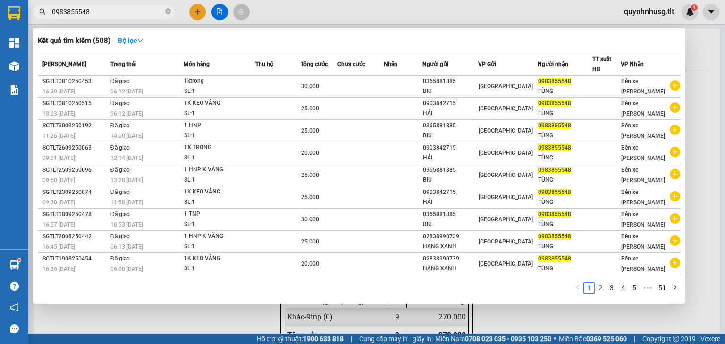
click at [132, 10] on input "0983855548" at bounding box center [107, 12] width 111 height 10
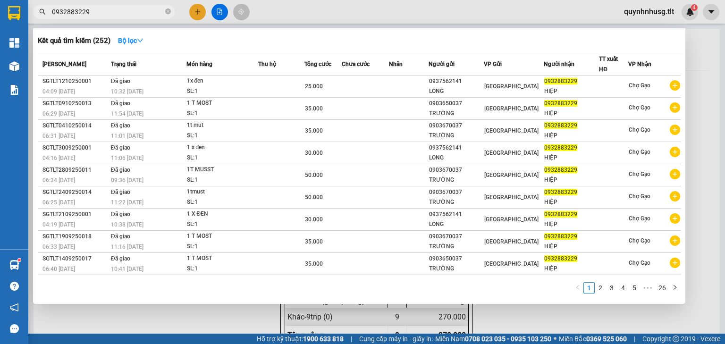
click at [116, 12] on input "0932883229" at bounding box center [107, 12] width 111 height 10
paste input "359290166"
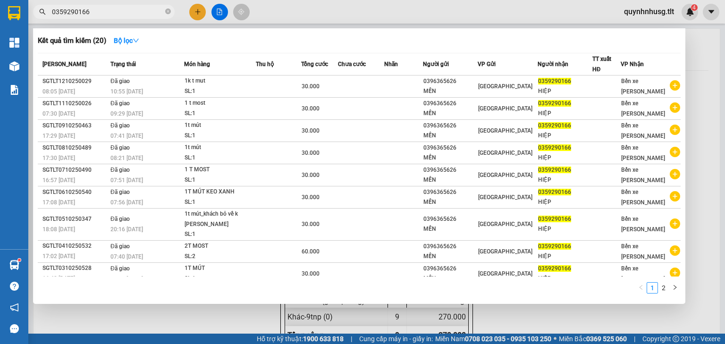
type input "0359290166"
